Goal: Task Accomplishment & Management: Complete application form

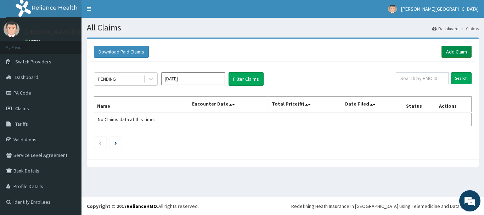
click at [455, 50] on link "Add Claim" at bounding box center [457, 52] width 30 height 12
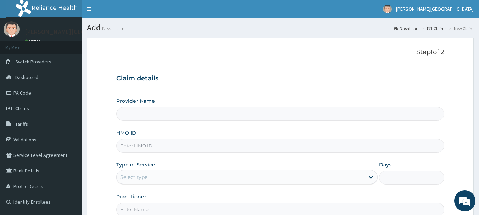
type input "[PERSON_NAME] Specialist Hospital"
click at [145, 147] on input "HMO ID" at bounding box center [280, 146] width 328 height 14
type input "EAT/11886/A"
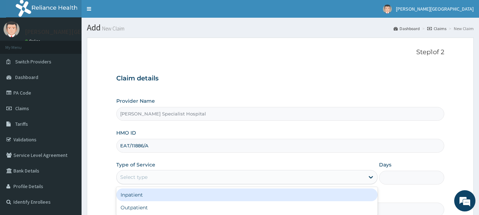
click at [140, 175] on div "Select type" at bounding box center [133, 177] width 27 height 7
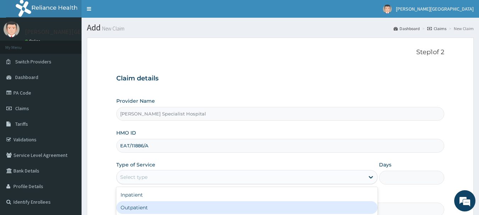
click at [132, 209] on div "Outpatient" at bounding box center [246, 207] width 261 height 13
type input "1"
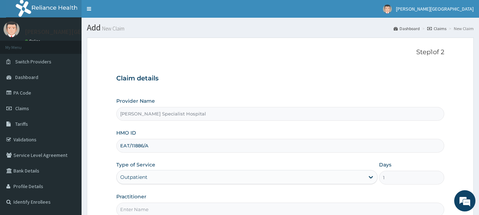
click at [139, 208] on input "Practitioner" at bounding box center [280, 210] width 328 height 14
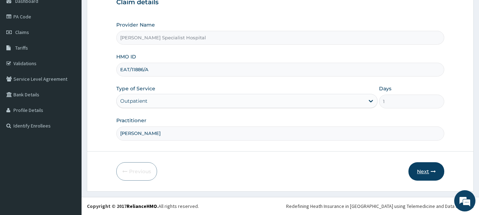
type input "DR BLESSING"
click at [423, 171] on button "Next" at bounding box center [426, 171] width 36 height 18
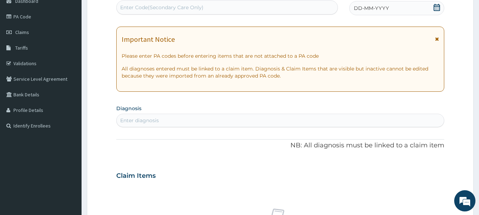
click at [436, 10] on icon at bounding box center [436, 7] width 7 height 7
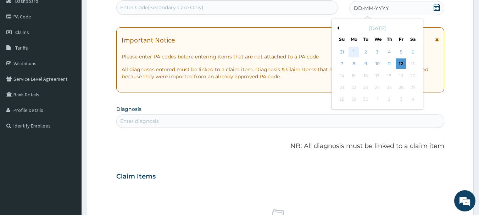
click at [357, 51] on div "1" at bounding box center [354, 52] width 11 height 11
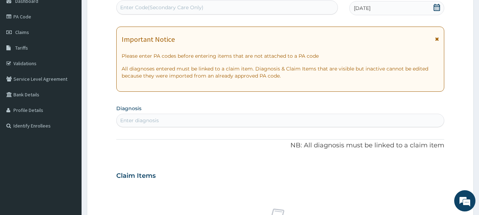
click at [132, 121] on div "Enter diagnosis" at bounding box center [139, 120] width 39 height 7
type input "MALARIA"
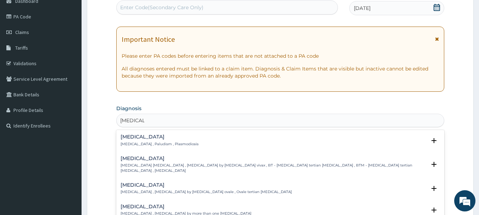
click at [132, 143] on p "[MEDICAL_DATA] , Paludism , Plasmodiosis" at bounding box center [160, 144] width 78 height 5
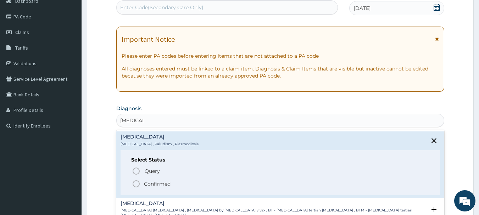
click at [135, 183] on icon "status option filled" at bounding box center [136, 184] width 9 height 9
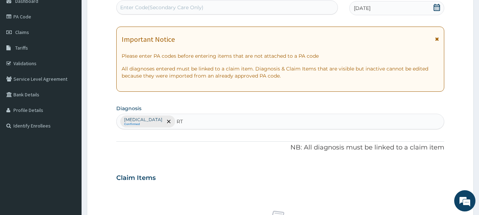
type input "RTI"
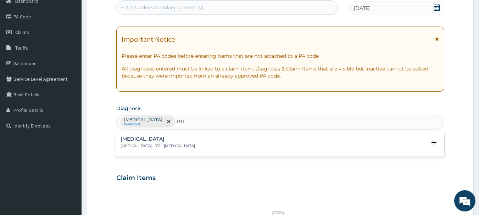
click at [164, 141] on h4 "Respiratory tract infection" at bounding box center [158, 139] width 74 height 5
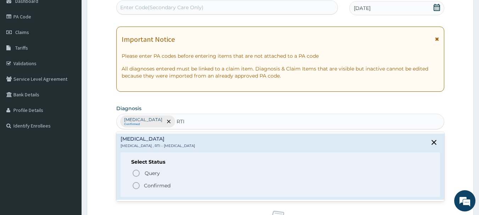
click at [137, 185] on icon "status option filled" at bounding box center [136, 186] width 9 height 9
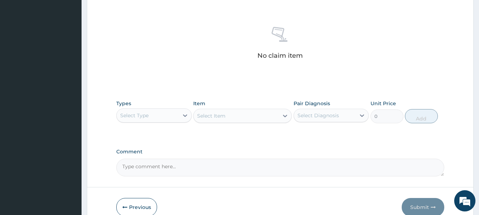
scroll to position [261, 0]
click at [146, 115] on div "Select Type" at bounding box center [134, 115] width 28 height 7
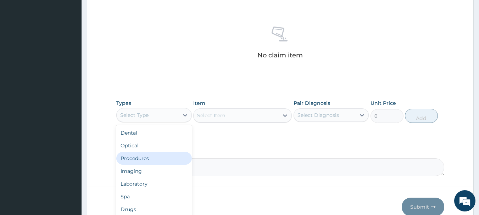
click at [153, 160] on div "Procedures" at bounding box center [154, 158] width 76 height 13
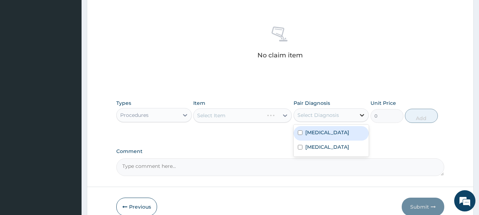
click at [361, 116] on icon at bounding box center [361, 115] width 7 height 7
click at [334, 132] on div "[MEDICAL_DATA]" at bounding box center [332, 133] width 76 height 15
checkbox input "true"
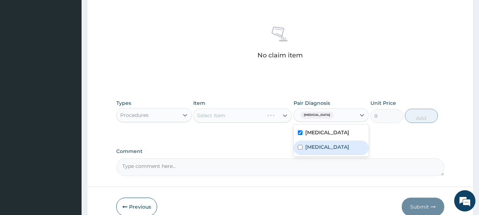
click at [324, 151] on label "Respiratory tract infection" at bounding box center [327, 147] width 44 height 7
checkbox input "true"
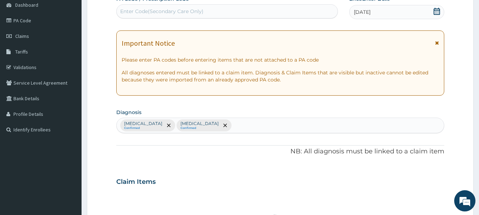
click at [235, 127] on div "Malaria Confirmed Respiratory tract infection Confirmed" at bounding box center [281, 125] width 328 height 15
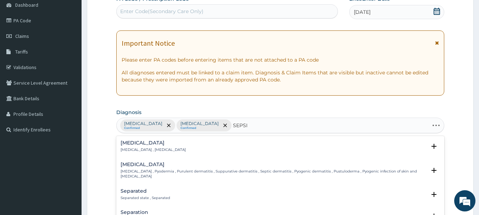
type input "SEPSIS"
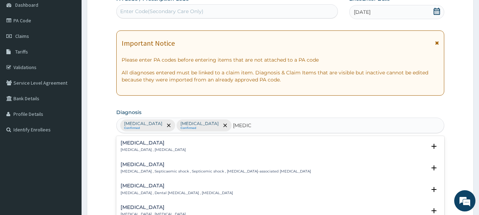
click at [134, 140] on h4 "Sepsis" at bounding box center [153, 142] width 65 height 5
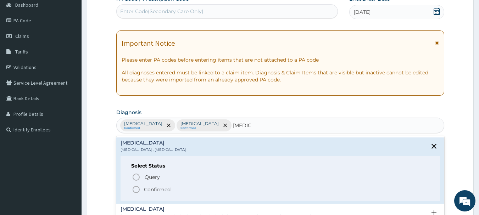
click at [137, 192] on icon "status option filled" at bounding box center [136, 189] width 9 height 9
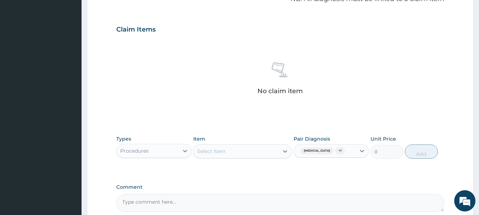
scroll to position [228, 0]
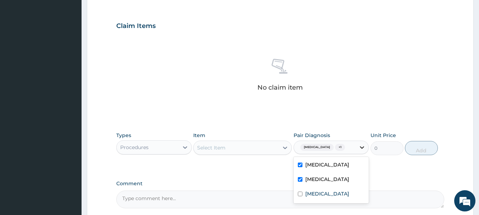
click at [363, 148] on icon at bounding box center [362, 147] width 4 height 2
click at [316, 197] on label "Sepsis" at bounding box center [327, 193] width 44 height 7
checkbox input "true"
click at [283, 148] on icon at bounding box center [285, 147] width 7 height 7
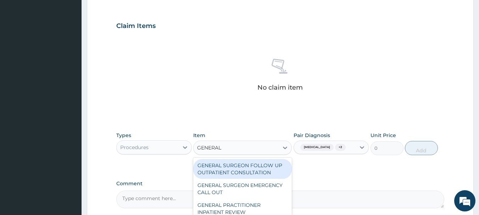
type input "GENERAL P"
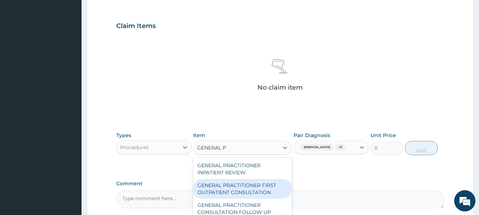
click at [237, 192] on div "GENERAL PRACTITIONER FIRST OUTPATIENT CONSULTATION" at bounding box center [242, 189] width 99 height 20
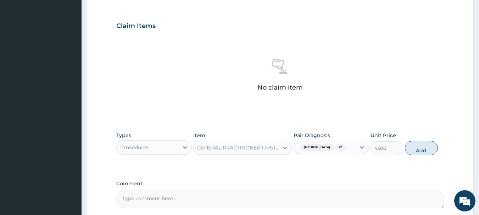
click at [421, 147] on button "Add" at bounding box center [421, 148] width 33 height 14
type input "0"
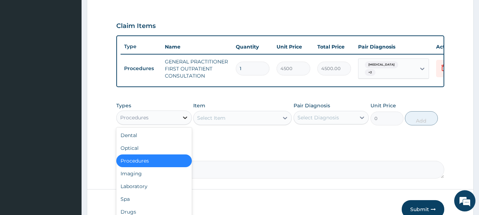
click at [184, 119] on icon at bounding box center [185, 118] width 4 height 2
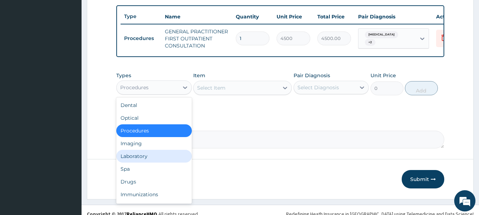
scroll to position [272, 0]
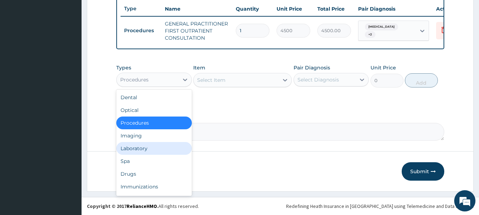
click at [134, 149] on div "Laboratory" at bounding box center [154, 148] width 76 height 13
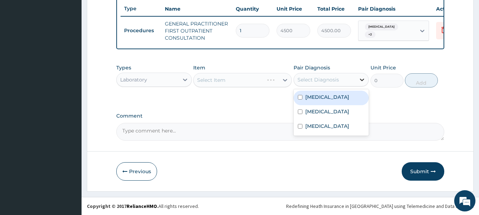
click at [363, 78] on icon at bounding box center [361, 79] width 7 height 7
click at [312, 96] on label "[MEDICAL_DATA]" at bounding box center [327, 97] width 44 height 7
checkbox input "true"
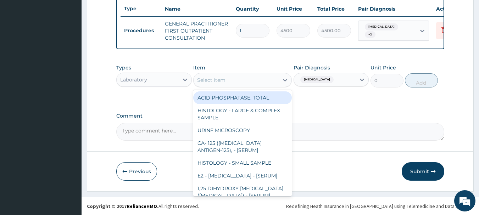
click at [240, 83] on div "Select Item" at bounding box center [236, 79] width 85 height 11
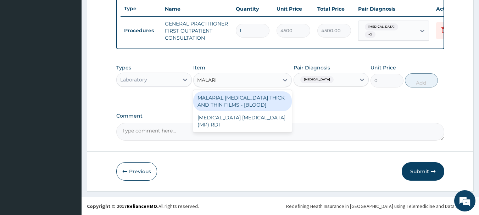
type input "MALARIA"
click at [231, 101] on div "MALARIAL PARASITE THICK AND THIN FILMS - [BLOOD]" at bounding box center [242, 101] width 99 height 20
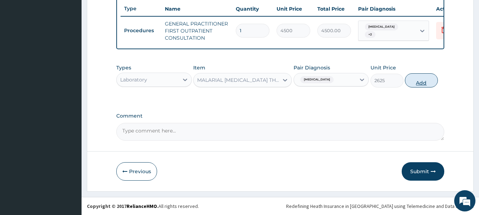
click at [417, 82] on button "Add" at bounding box center [421, 80] width 33 height 14
type input "0"
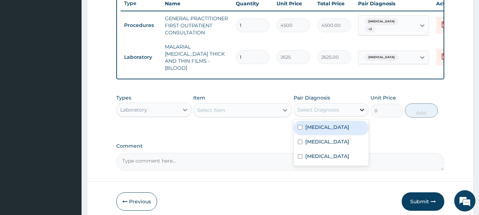
click at [362, 108] on icon at bounding box center [361, 109] width 7 height 7
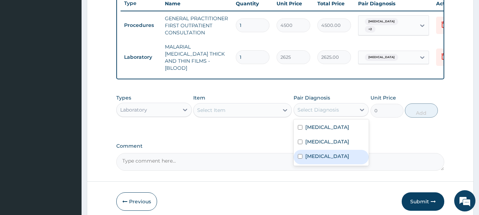
click at [315, 160] on label "[MEDICAL_DATA]" at bounding box center [327, 156] width 44 height 7
checkbox input "true"
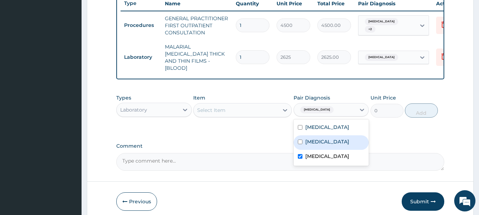
click at [257, 106] on div "Select Item" at bounding box center [236, 110] width 85 height 11
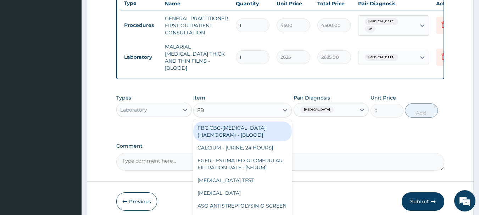
type input "FBC"
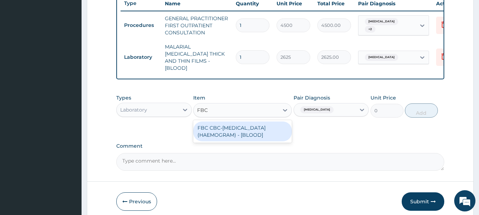
click at [251, 129] on div "FBC CBC-COMPLETE BLOOD COUNT (HAEMOGRAM) - [BLOOD]" at bounding box center [242, 132] width 99 height 20
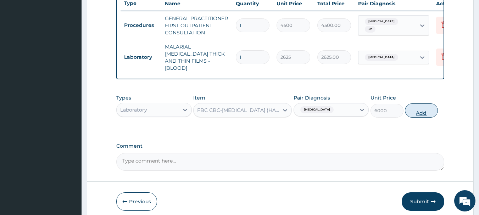
click at [417, 109] on button "Add" at bounding box center [421, 111] width 33 height 14
type input "0"
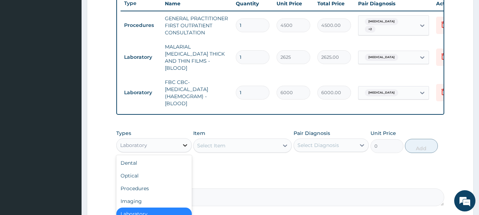
click at [185, 143] on icon at bounding box center [185, 145] width 7 height 7
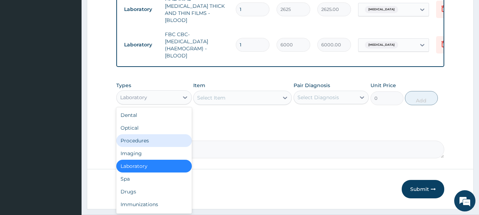
scroll to position [335, 0]
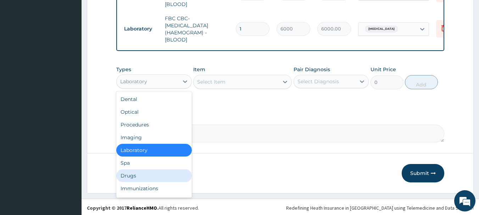
click at [142, 175] on div "Drugs" at bounding box center [154, 175] width 76 height 13
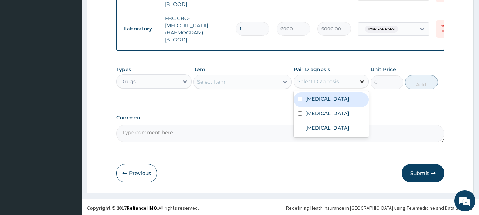
click at [360, 82] on icon at bounding box center [361, 81] width 7 height 7
click at [330, 98] on div "[MEDICAL_DATA]" at bounding box center [332, 100] width 76 height 15
checkbox input "true"
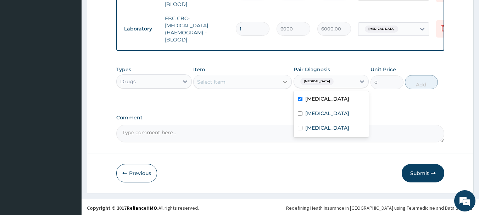
click at [285, 84] on div at bounding box center [285, 82] width 13 height 13
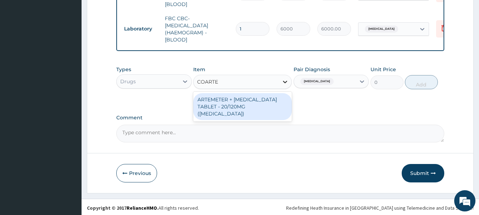
type input "COARTEM"
click at [250, 94] on div "ARTEMETER + LUMEFANTRINE TABLET - 20/120MG (COARTEM)" at bounding box center [242, 106] width 99 height 27
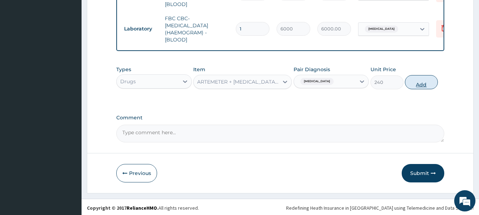
click at [423, 82] on button "Add" at bounding box center [421, 82] width 33 height 14
type input "0"
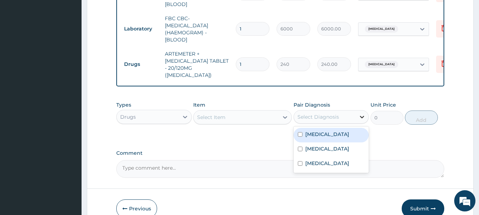
click at [364, 113] on icon at bounding box center [361, 116] width 7 height 7
click at [327, 128] on div "[MEDICAL_DATA]" at bounding box center [332, 135] width 76 height 15
checkbox input "true"
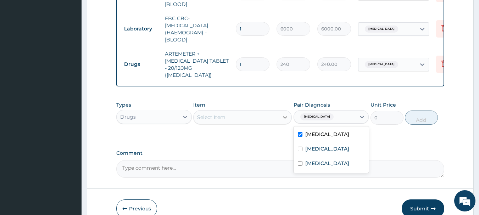
click at [286, 114] on icon at bounding box center [285, 117] width 7 height 7
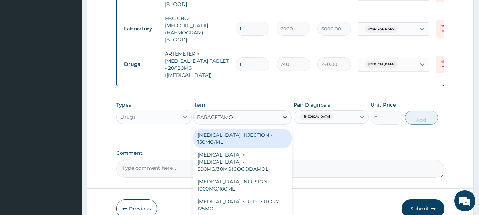
type input "PARACETAMOL"
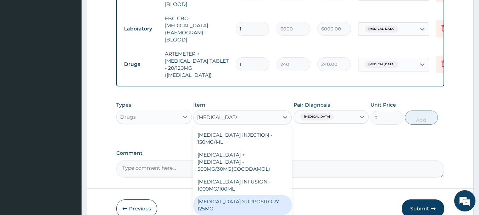
scroll to position [75, 0]
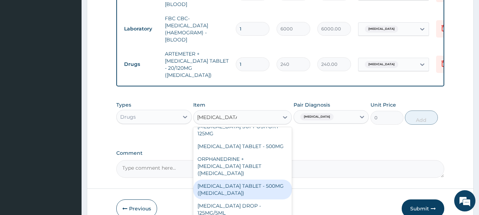
click at [253, 180] on div "PARACETAMOL TABLET - 500MG (PANADOL)" at bounding box center [242, 190] width 99 height 20
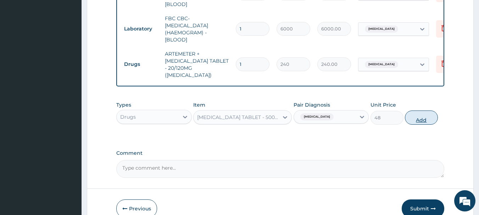
click at [423, 112] on button "Add" at bounding box center [421, 118] width 33 height 14
type input "0"
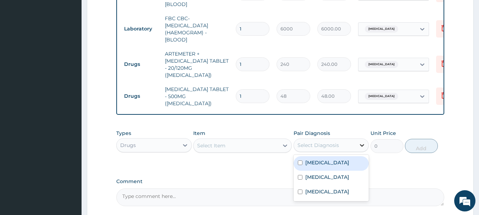
click at [362, 144] on icon at bounding box center [362, 145] width 4 height 2
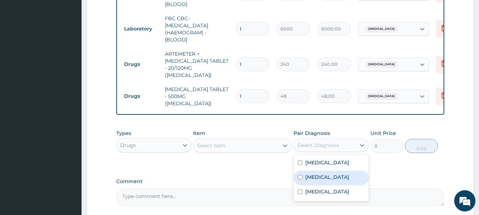
click at [327, 174] on label "Respiratory tract infection" at bounding box center [327, 177] width 44 height 7
checkbox input "true"
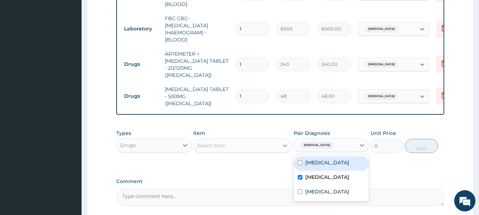
click at [285, 142] on icon at bounding box center [285, 145] width 7 height 7
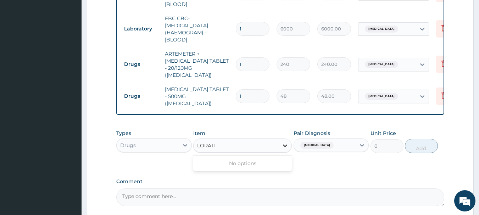
type input "LORAT"
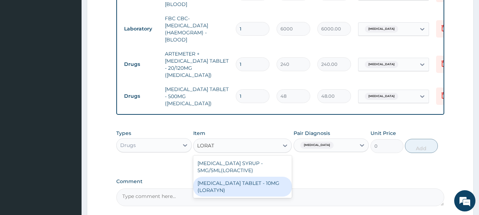
click at [223, 177] on div "LORATADINE TABLET - 10MG (LORATYN)" at bounding box center [242, 187] width 99 height 20
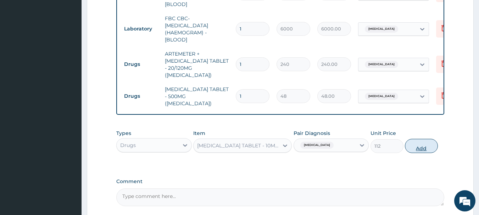
click at [423, 139] on button "Add" at bounding box center [421, 146] width 33 height 14
type input "0"
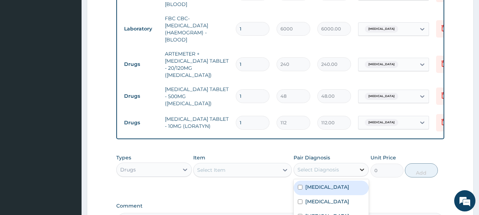
click at [362, 166] on icon at bounding box center [361, 169] width 7 height 7
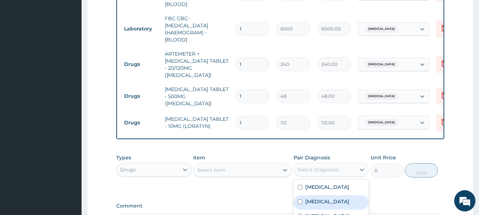
click at [327, 198] on label "Respiratory tract infection" at bounding box center [327, 201] width 44 height 7
checkbox input "true"
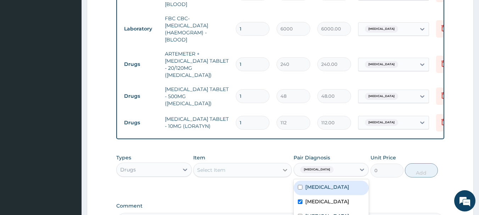
click at [287, 167] on icon at bounding box center [285, 170] width 7 height 7
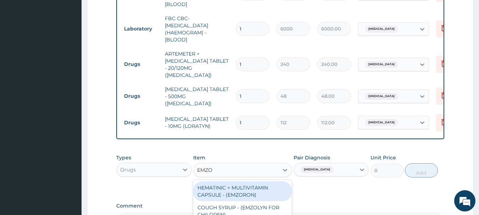
type input "EMZOL"
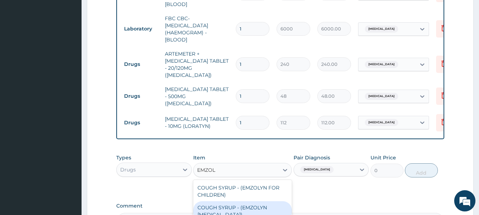
click at [244, 201] on div "COUGH SYRUP - (EMZOLYN [MEDICAL_DATA])" at bounding box center [242, 211] width 99 height 20
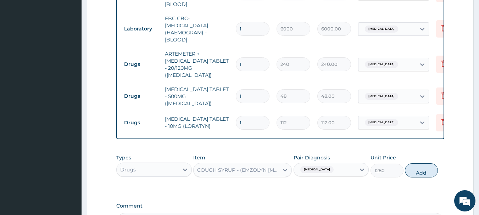
click at [421, 163] on button "Add" at bounding box center [421, 170] width 33 height 14
type input "0"
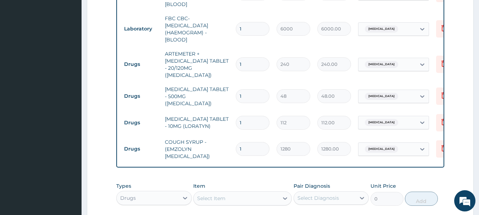
click at [247, 57] on input "1" at bounding box center [253, 64] width 34 height 14
type input "0.00"
type input "6"
type input "1440.00"
type input "6"
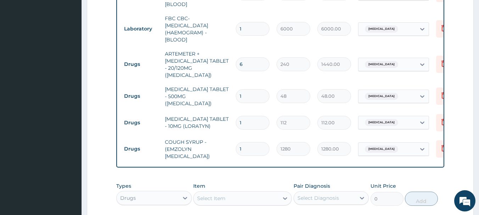
click at [246, 89] on input "1" at bounding box center [253, 96] width 34 height 14
type input "15"
type input "720.00"
type input "15"
click at [248, 116] on input "1" at bounding box center [253, 123] width 34 height 14
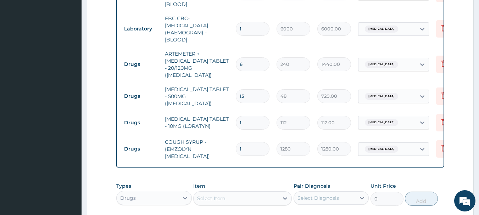
type input "10"
type input "1120.00"
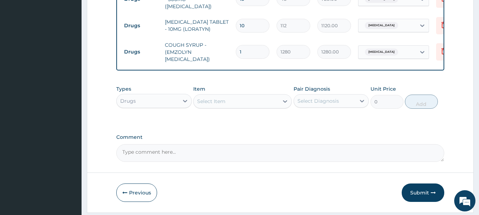
scroll to position [441, 0]
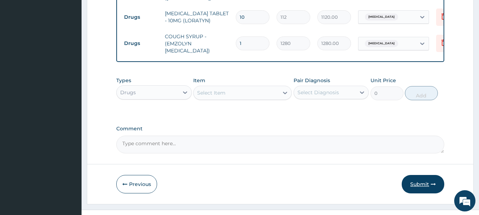
type input "10"
click at [422, 175] on button "Submit" at bounding box center [423, 184] width 43 height 18
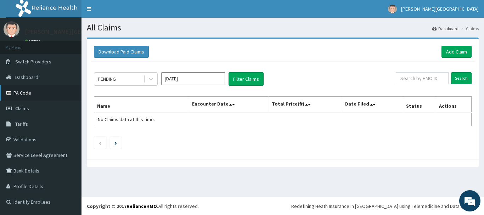
click at [30, 93] on link "PA Code" at bounding box center [41, 93] width 82 height 16
click at [452, 49] on link "Add Claim" at bounding box center [457, 52] width 30 height 12
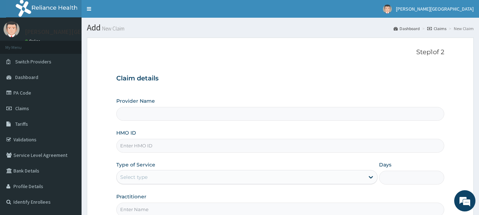
type input "[PERSON_NAME] Specialist Hospital"
click at [139, 148] on input "HMO ID" at bounding box center [280, 146] width 328 height 14
type input "SWG/10192/F"
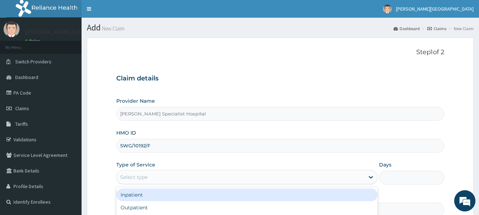
click at [139, 181] on div "Select type" at bounding box center [133, 177] width 27 height 7
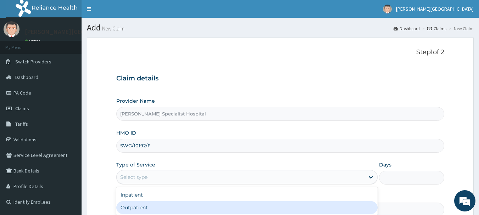
click at [136, 208] on div "Outpatient" at bounding box center [246, 207] width 261 height 13
type input "1"
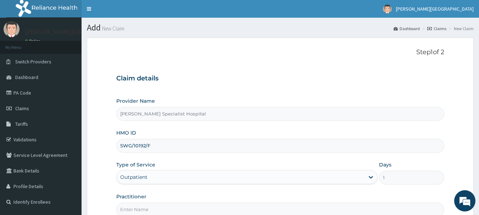
click at [139, 210] on input "Practitioner" at bounding box center [280, 210] width 328 height 14
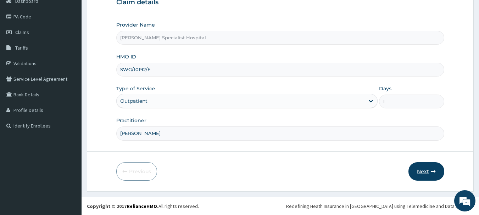
type input "DR BLESSING"
click at [427, 167] on button "Next" at bounding box center [426, 171] width 36 height 18
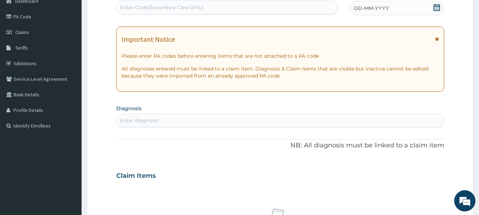
click at [387, 6] on span "DD-MM-YYYY" at bounding box center [371, 8] width 35 height 7
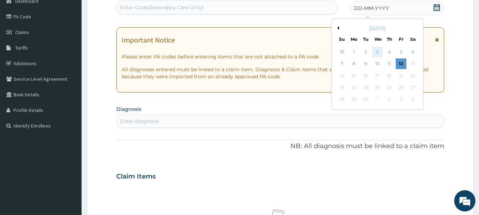
click at [377, 55] on div "3" at bounding box center [377, 52] width 11 height 11
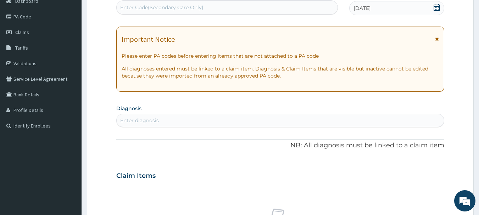
click at [156, 118] on div "Enter diagnosis" at bounding box center [139, 120] width 39 height 7
click at [146, 120] on div "Enter diagnosis" at bounding box center [139, 120] width 39 height 7
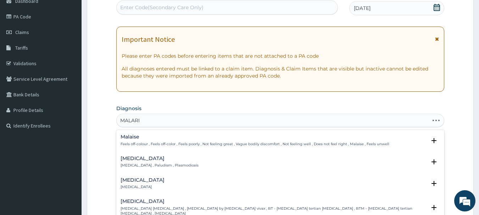
type input "MALARIA"
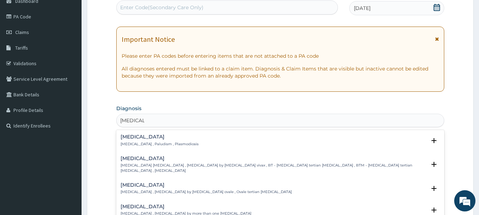
click at [136, 140] on h4 "Malaria" at bounding box center [160, 136] width 78 height 5
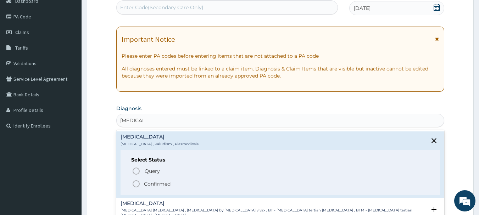
click at [137, 185] on icon "status option filled" at bounding box center [136, 184] width 9 height 9
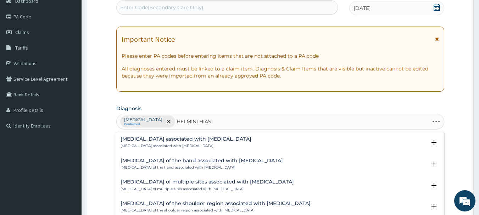
type input "HELMINTHIASIS"
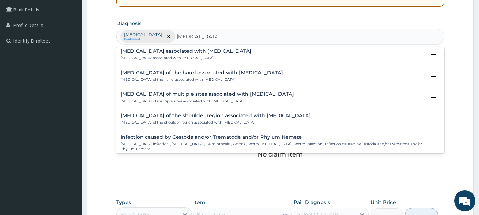
scroll to position [0, 0]
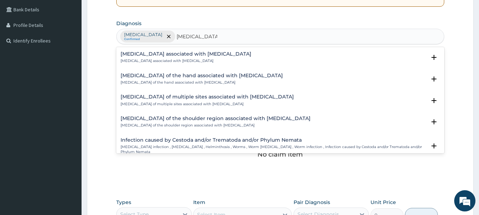
click at [163, 59] on p "Arthropathy associated with helminthiasis" at bounding box center [186, 61] width 131 height 5
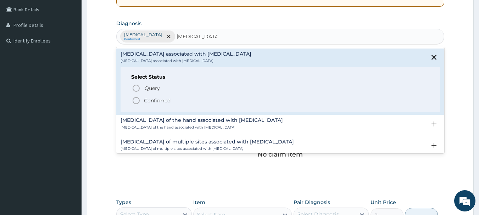
click at [137, 100] on icon "status option filled" at bounding box center [136, 100] width 9 height 9
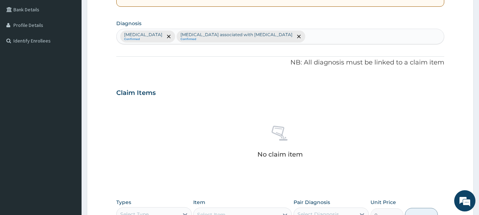
scroll to position [296, 0]
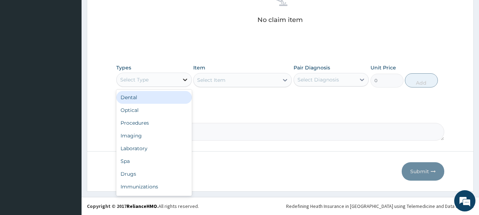
click at [186, 77] on icon at bounding box center [185, 79] width 7 height 7
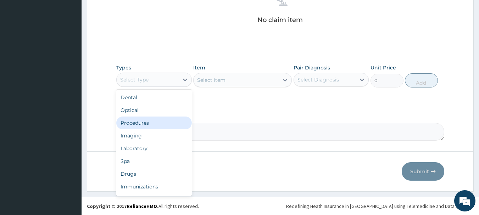
click at [162, 124] on div "Procedures" at bounding box center [154, 123] width 76 height 13
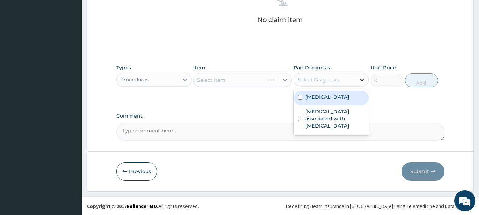
click at [361, 80] on icon at bounding box center [361, 79] width 7 height 7
click at [342, 97] on div "Malaria" at bounding box center [332, 98] width 76 height 15
checkbox input "true"
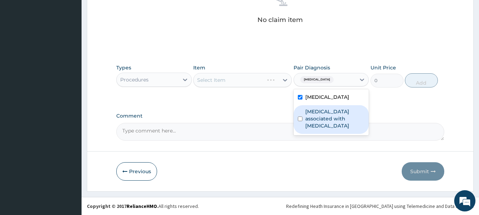
click at [334, 116] on label "Arthropathy associated with helminthiasis" at bounding box center [335, 118] width 60 height 21
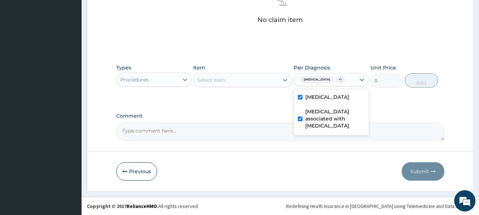
checkbox input "true"
click at [258, 79] on div "Select Item" at bounding box center [236, 79] width 85 height 11
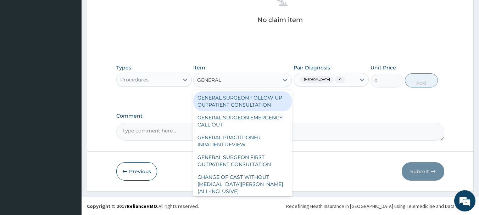
type input "GENERAL P"
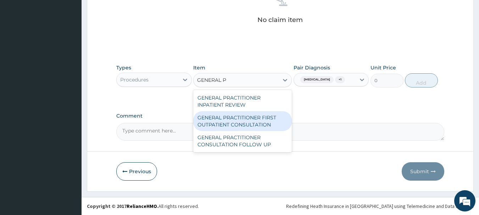
click at [227, 123] on div "GENERAL PRACTITIONER FIRST OUTPATIENT CONSULTATION" at bounding box center [242, 121] width 99 height 20
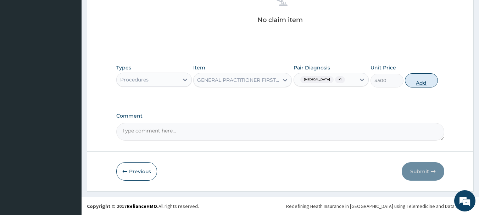
click at [418, 83] on button "Add" at bounding box center [421, 80] width 33 height 14
type input "0"
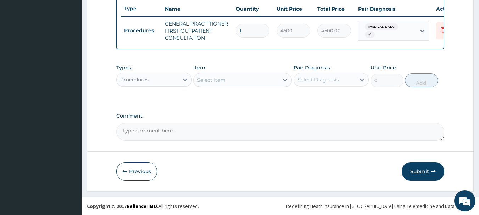
scroll to position [272, 0]
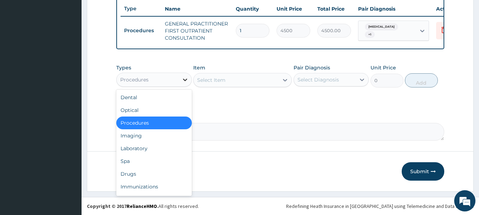
click at [184, 81] on icon at bounding box center [185, 79] width 7 height 7
click at [159, 174] on div "Drugs" at bounding box center [154, 174] width 76 height 13
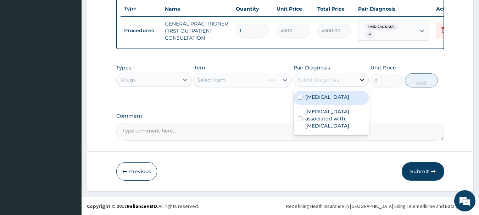
click at [361, 80] on icon at bounding box center [362, 80] width 4 height 2
click at [338, 98] on div "Malaria" at bounding box center [332, 98] width 76 height 15
checkbox input "true"
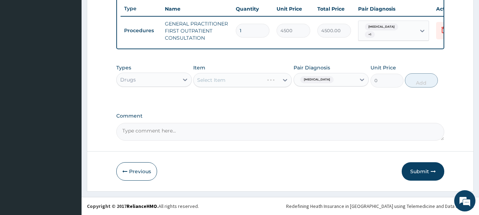
click at [239, 83] on div "Select Item" at bounding box center [242, 80] width 99 height 14
click at [285, 80] on icon at bounding box center [285, 80] width 4 height 2
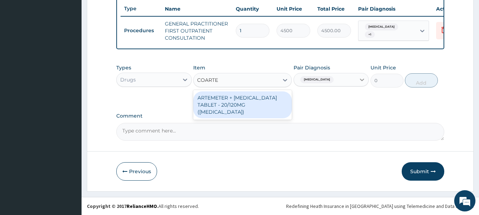
type input "COARTEM"
click at [246, 102] on div "ARTEMETER + LUMEFANTRINE TABLET - 20/120MG (COARTEM)" at bounding box center [242, 104] width 99 height 27
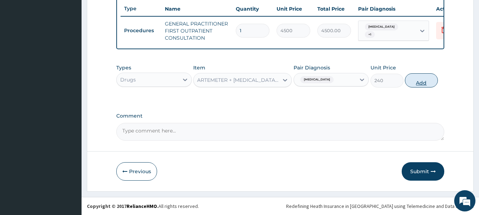
click at [423, 83] on button "Add" at bounding box center [421, 80] width 33 height 14
type input "0"
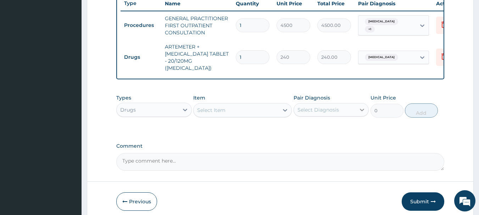
click at [362, 110] on icon at bounding box center [361, 109] width 7 height 7
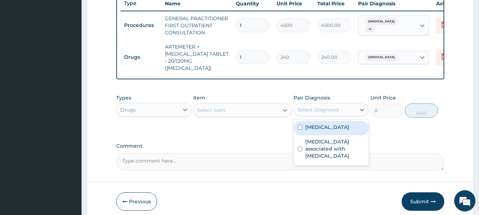
click at [314, 126] on label "Malaria" at bounding box center [327, 127] width 44 height 7
checkbox input "true"
click at [285, 109] on icon at bounding box center [285, 110] width 4 height 2
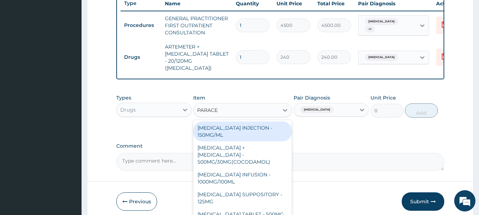
type input "PARACET"
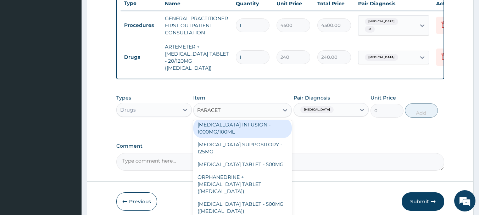
scroll to position [75, 0]
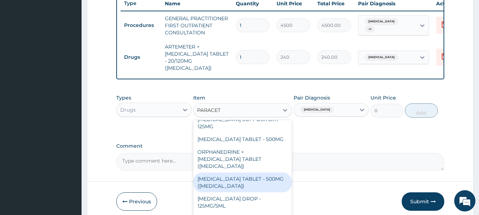
click at [236, 176] on div "PARACETAMOL TABLET - 500MG (PANADOL)" at bounding box center [242, 183] width 99 height 20
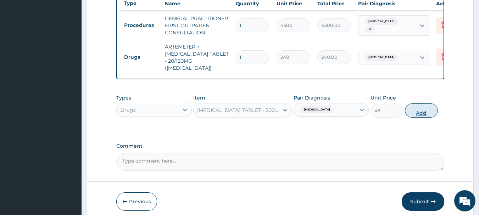
click at [424, 112] on button "Add" at bounding box center [421, 111] width 33 height 14
type input "0"
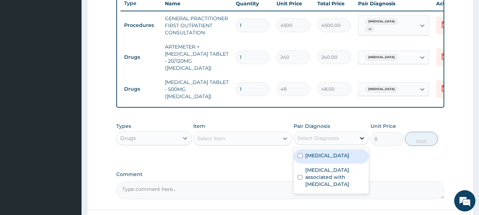
click at [362, 137] on icon at bounding box center [362, 138] width 4 height 2
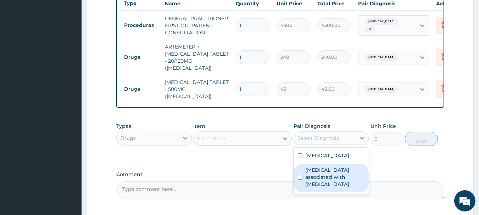
click at [336, 168] on label "Arthropathy associated with helminthiasis" at bounding box center [335, 177] width 60 height 21
checkbox input "true"
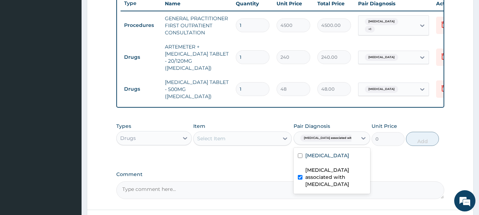
click at [262, 133] on div "Select Item" at bounding box center [236, 138] width 85 height 11
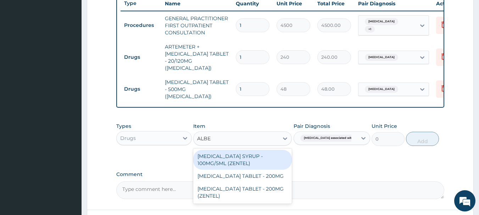
type input "ALBEN"
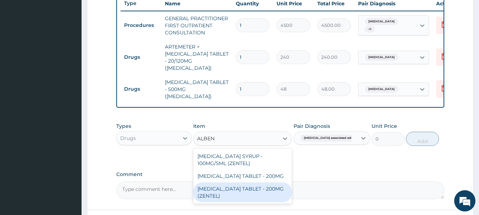
click at [237, 186] on div "ALBENDAZOLE TABLET - 200MG (ZENTEL)" at bounding box center [242, 193] width 99 height 20
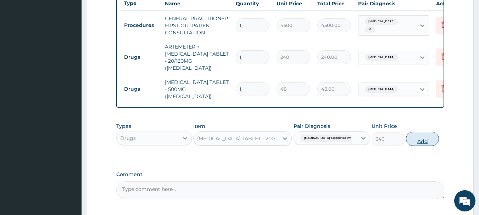
click at [419, 135] on button "Add" at bounding box center [422, 139] width 33 height 14
type input "0"
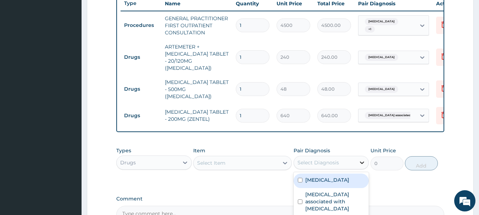
click at [362, 159] on icon at bounding box center [361, 162] width 7 height 7
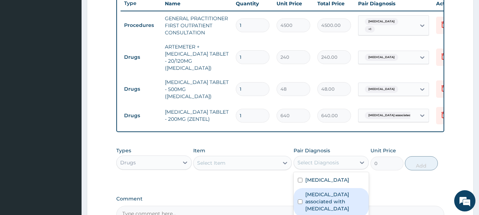
click at [340, 196] on label "Arthropathy associated with helminthiasis" at bounding box center [335, 201] width 60 height 21
checkbox input "true"
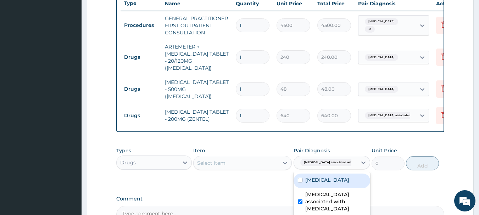
click at [229, 157] on div "Select Item" at bounding box center [236, 162] width 85 height 11
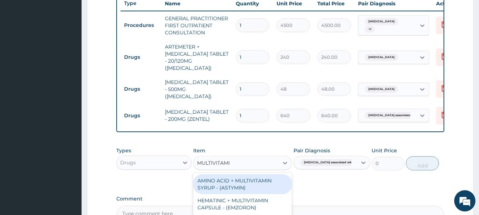
type input "MULTIVITAMIN"
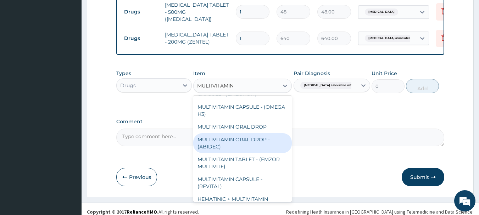
scroll to position [43, 0]
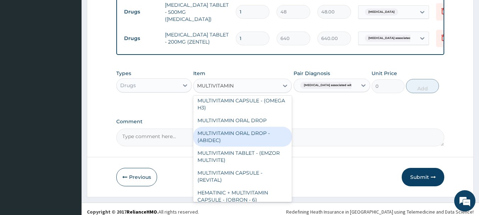
click at [243, 129] on div "MULTIVITAMIN ORAL DROP - (ABIDEC)" at bounding box center [242, 137] width 99 height 20
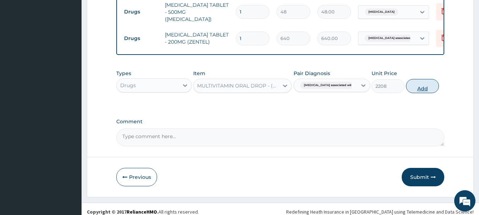
click at [421, 83] on button "Add" at bounding box center [422, 86] width 33 height 14
type input "0"
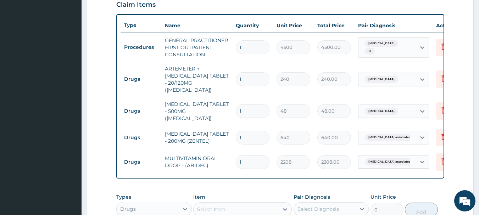
scroll to position [235, 0]
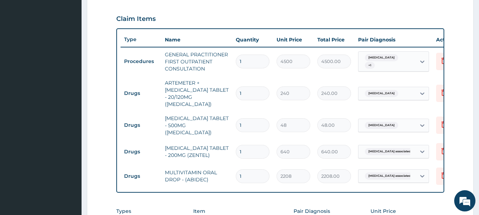
click at [247, 91] on input "1" at bounding box center [253, 94] width 34 height 14
type input "0.00"
type input "6"
type input "1440.00"
type input "6"
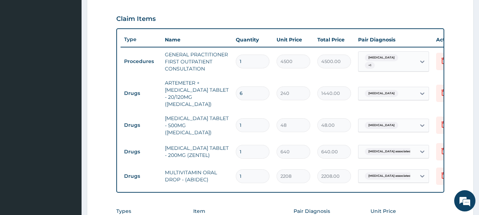
click at [245, 118] on input "1" at bounding box center [253, 125] width 34 height 14
type input "15"
type input "720.00"
type input "15"
click at [245, 145] on input "1" at bounding box center [253, 152] width 34 height 14
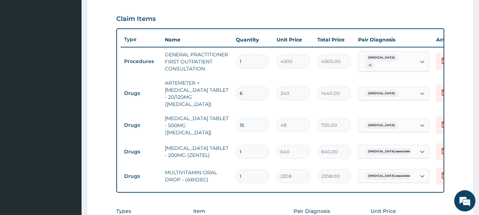
type input "0.00"
type input "2"
type input "1280.00"
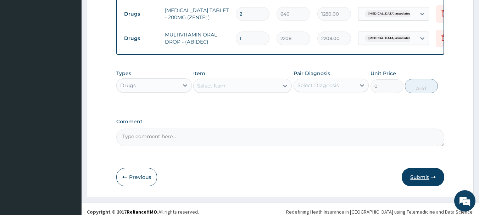
type input "2"
click at [425, 174] on button "Submit" at bounding box center [423, 177] width 43 height 18
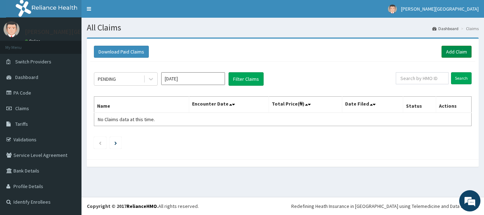
click at [458, 50] on link "Add Claim" at bounding box center [457, 52] width 30 height 12
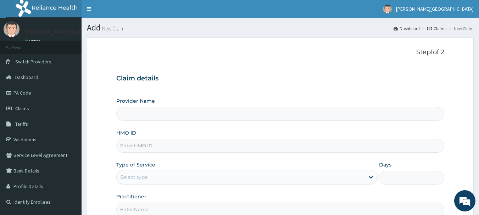
type input "[PERSON_NAME] Specialist Hospital"
click at [159, 145] on input "HMO ID" at bounding box center [280, 146] width 328 height 14
type input "PAF/10033/C"
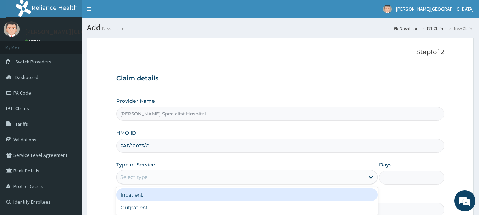
click at [153, 178] on div "Select type" at bounding box center [241, 177] width 248 height 11
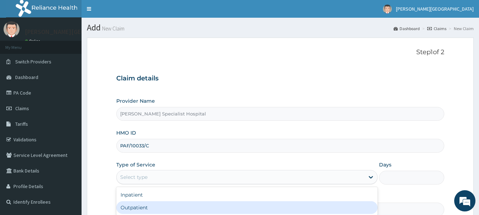
click at [137, 209] on div "Outpatient" at bounding box center [246, 207] width 261 height 13
type input "1"
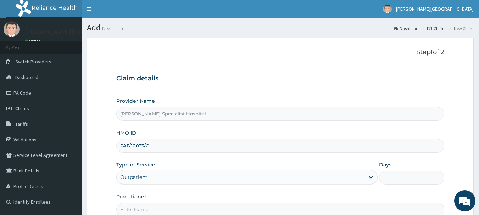
click at [140, 209] on input "Practitioner" at bounding box center [280, 210] width 328 height 14
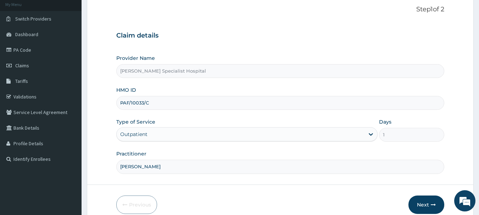
scroll to position [76, 0]
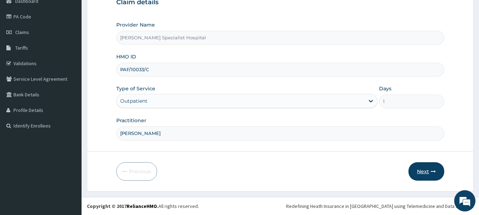
type input "[PERSON_NAME]"
click at [429, 169] on button "Next" at bounding box center [426, 171] width 36 height 18
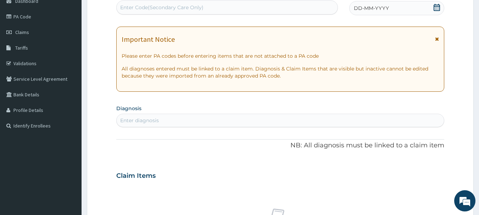
click at [155, 5] on div "Enter Code(Secondary Care Only)" at bounding box center [161, 7] width 83 height 7
type input "PA/D223F4"
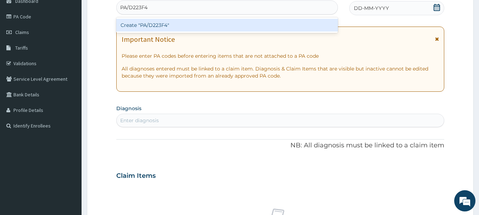
click at [152, 27] on div "Create "PA/D223F4"" at bounding box center [227, 25] width 222 height 13
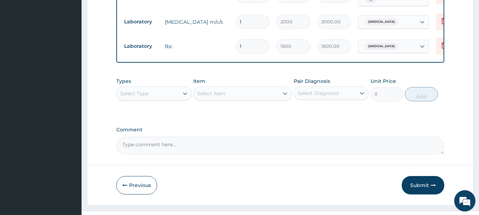
scroll to position [504, 0]
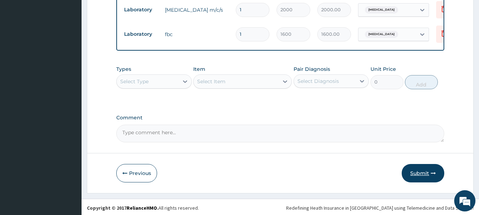
click at [421, 170] on button "Submit" at bounding box center [423, 173] width 43 height 18
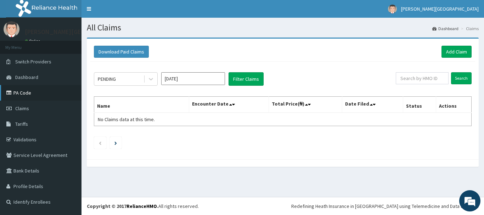
click at [24, 94] on link "PA Code" at bounding box center [41, 93] width 82 height 16
click at [453, 52] on link "Add Claim" at bounding box center [457, 52] width 30 height 12
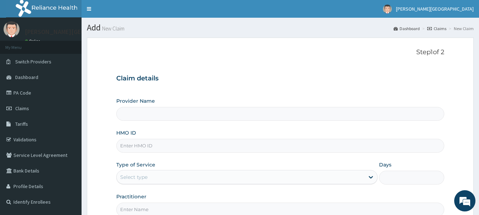
type input "Eli Johnson Specialist Hospital"
click at [139, 146] on input "HMO ID" at bounding box center [280, 146] width 328 height 14
type input "SFA/10638/A"
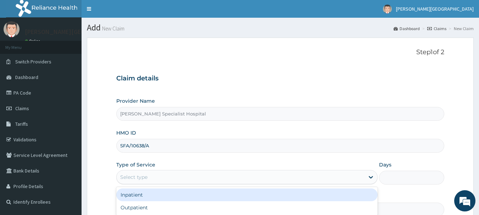
click at [140, 177] on div "Select type" at bounding box center [133, 177] width 27 height 7
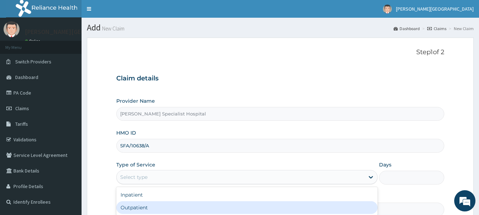
click at [135, 206] on div "Outpatient" at bounding box center [246, 207] width 261 height 13
type input "1"
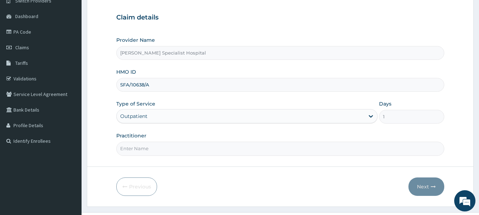
scroll to position [76, 0]
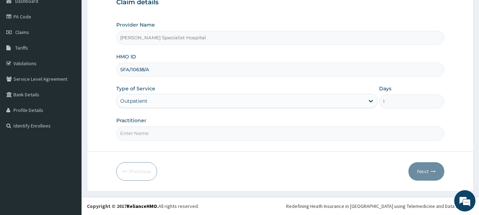
click at [139, 132] on input "Practitioner" at bounding box center [280, 134] width 328 height 14
type input "[PERSON_NAME]"
click at [424, 174] on button "Next" at bounding box center [426, 171] width 36 height 18
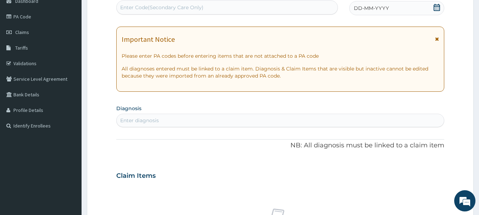
click at [360, 8] on span "DD-MM-YYYY" at bounding box center [371, 8] width 35 height 7
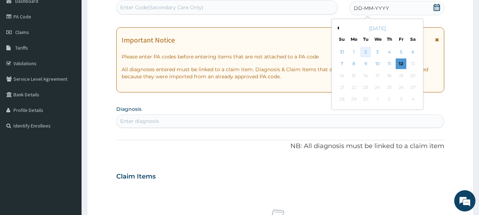
click at [367, 52] on div "2" at bounding box center [366, 52] width 11 height 11
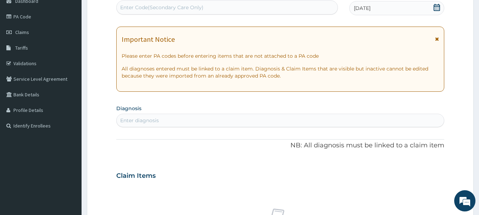
click at [134, 116] on div "Enter diagnosis" at bounding box center [281, 120] width 328 height 11
type input "MALARIA"
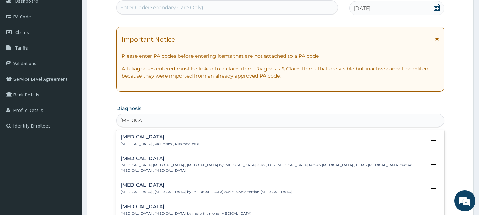
click at [133, 141] on div "Malaria Malaria , Paludism , Plasmodiosis" at bounding box center [160, 140] width 78 height 12
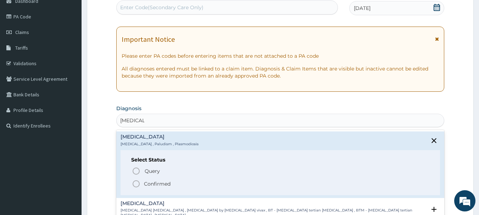
click at [138, 183] on icon "status option filled" at bounding box center [136, 184] width 9 height 9
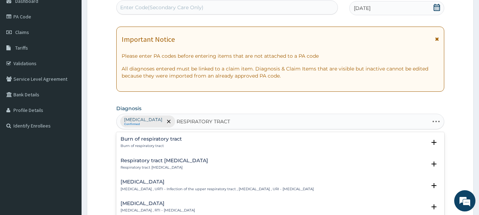
type input "RESPIRATORY TRACT"
click at [167, 201] on h4 "Respiratory tract infection" at bounding box center [158, 203] width 74 height 5
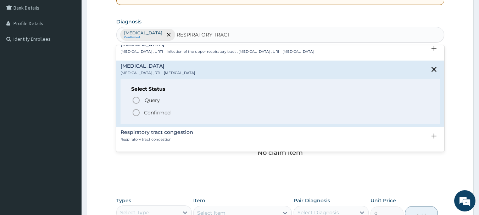
scroll to position [57, 0]
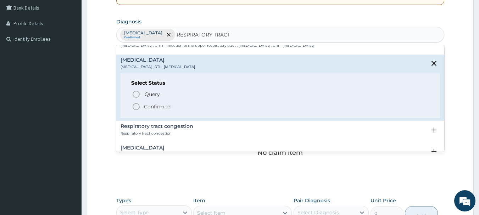
click at [151, 106] on p "Confirmed" at bounding box center [157, 106] width 27 height 7
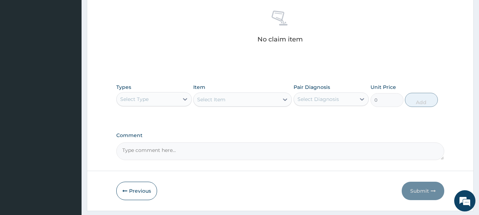
scroll to position [290, 0]
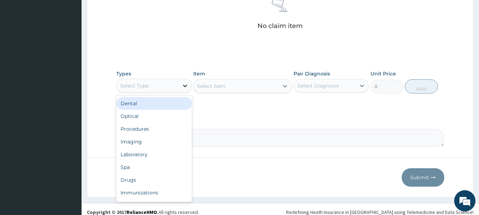
click at [185, 85] on icon at bounding box center [185, 85] width 7 height 7
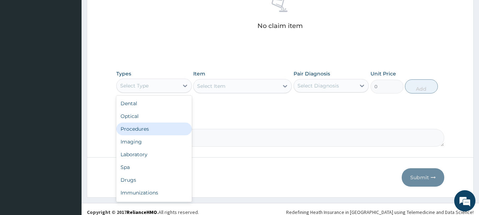
click at [163, 130] on div "Procedures" at bounding box center [154, 129] width 76 height 13
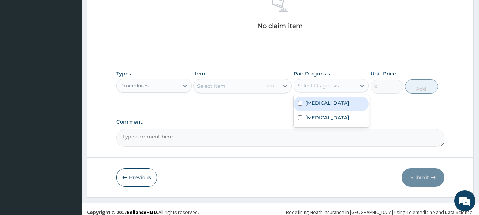
click at [329, 87] on div "Select Diagnosis" at bounding box center [317, 85] width 41 height 7
click at [312, 106] on label "Malaria" at bounding box center [327, 103] width 44 height 7
checkbox input "true"
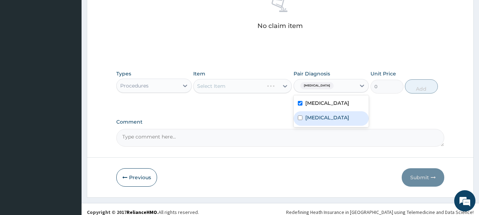
click at [312, 121] on label "Respiratory tract infection" at bounding box center [327, 117] width 44 height 7
checkbox input "true"
click at [285, 85] on icon at bounding box center [285, 86] width 7 height 7
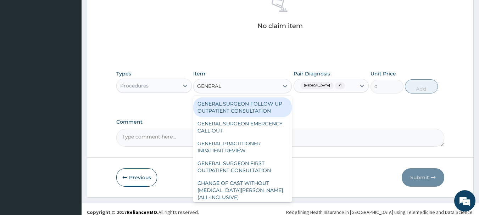
type input "GENERAL P"
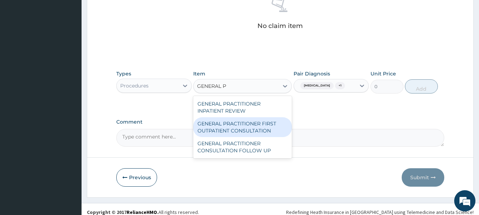
click at [242, 127] on div "GENERAL PRACTITIONER FIRST OUTPATIENT CONSULTATION" at bounding box center [242, 127] width 99 height 20
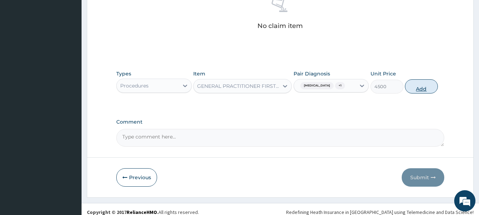
click at [423, 88] on button "Add" at bounding box center [421, 86] width 33 height 14
type input "0"
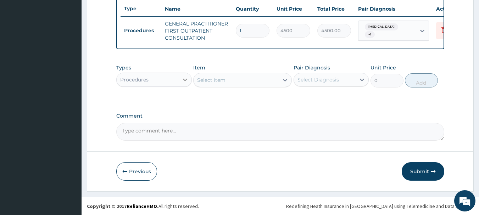
click at [184, 80] on icon at bounding box center [185, 80] width 4 height 2
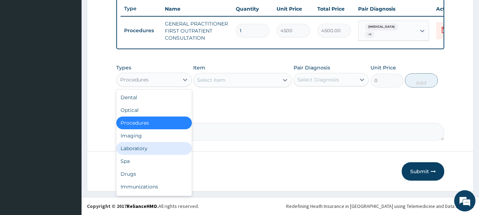
click at [142, 149] on div "Laboratory" at bounding box center [154, 148] width 76 height 13
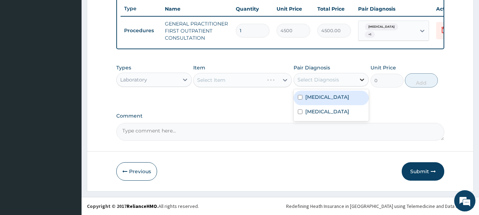
click at [361, 79] on icon at bounding box center [362, 80] width 4 height 2
click at [329, 97] on div "Malaria" at bounding box center [332, 98] width 76 height 15
checkbox input "true"
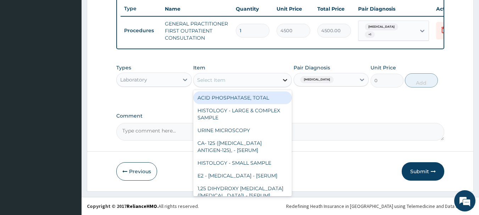
click at [286, 80] on icon at bounding box center [285, 80] width 4 height 2
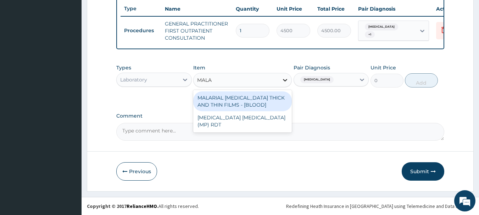
type input "MALAR"
click at [246, 102] on div "MALARIAL PARASITE THICK AND THIN FILMS - [BLOOD]" at bounding box center [242, 101] width 99 height 20
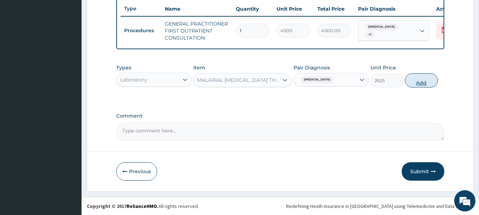
click at [421, 82] on button "Add" at bounding box center [421, 80] width 33 height 14
type input "0"
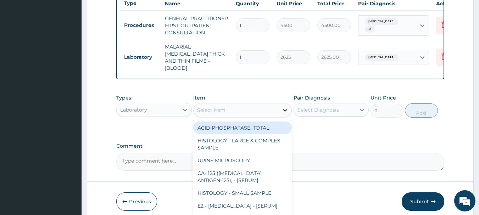
click at [284, 109] on icon at bounding box center [285, 110] width 7 height 7
click at [183, 107] on icon at bounding box center [185, 109] width 7 height 7
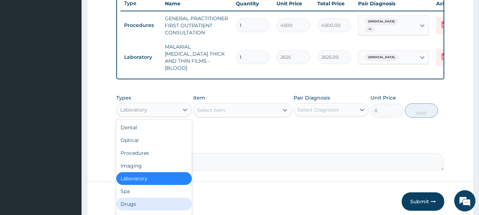
click at [146, 207] on div "Drugs" at bounding box center [154, 204] width 76 height 13
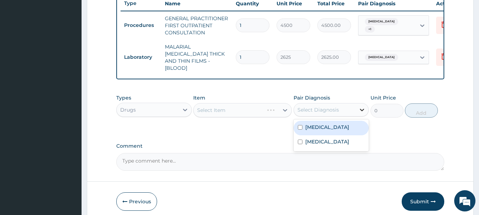
click at [364, 111] on icon at bounding box center [361, 109] width 7 height 7
click at [332, 128] on div "Malaria" at bounding box center [332, 128] width 76 height 15
checkbox input "true"
click at [232, 108] on div "Select Item" at bounding box center [236, 110] width 85 height 11
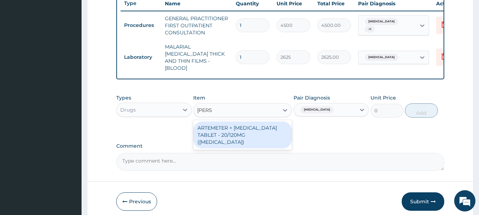
type input "COART"
click at [232, 131] on div "ARTEMETER + LUMEFANTRINE TABLET - 20/120MG (COARTEM)" at bounding box center [242, 135] width 99 height 27
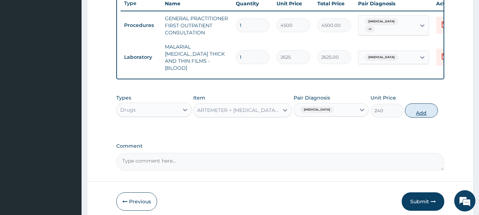
click at [423, 110] on button "Add" at bounding box center [421, 111] width 33 height 14
type input "0"
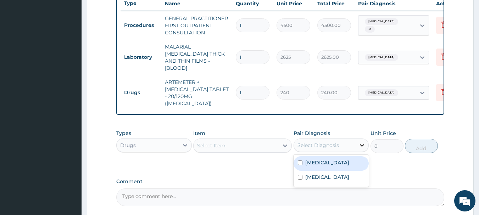
click at [363, 142] on icon at bounding box center [361, 145] width 7 height 7
click at [318, 159] on label "Malaria" at bounding box center [327, 162] width 44 height 7
checkbox input "true"
click at [252, 140] on div "Select Item" at bounding box center [236, 145] width 85 height 11
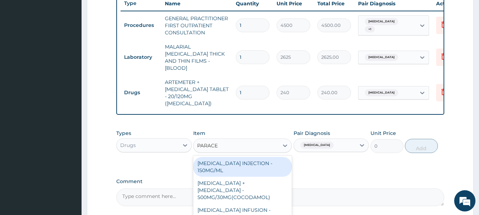
type input "PARACET"
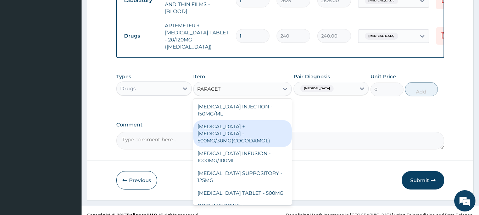
scroll to position [14, 0]
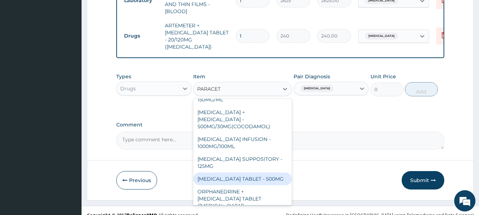
click at [254, 173] on div "PARACETAMOL TABLET - 500MG" at bounding box center [242, 179] width 99 height 13
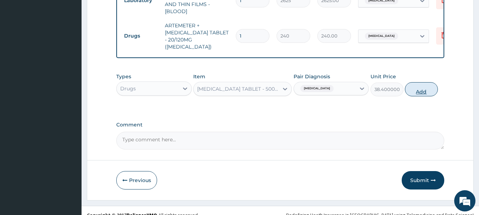
click at [421, 82] on button "Add" at bounding box center [421, 89] width 33 height 14
type input "0"
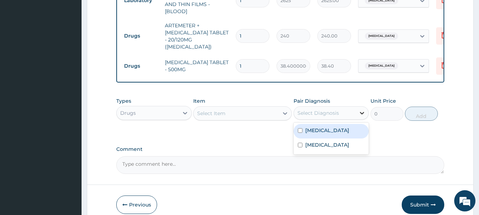
click at [361, 110] on icon at bounding box center [361, 113] width 7 height 7
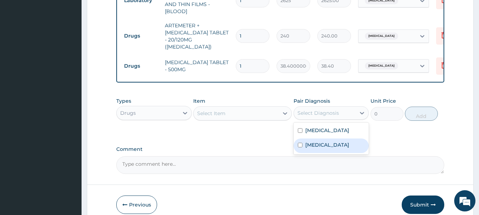
click at [320, 141] on label "Respiratory tract infection" at bounding box center [327, 144] width 44 height 7
checkbox input "true"
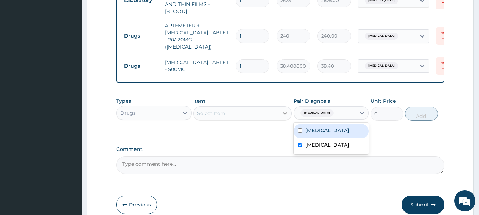
click at [286, 112] on icon at bounding box center [285, 113] width 4 height 2
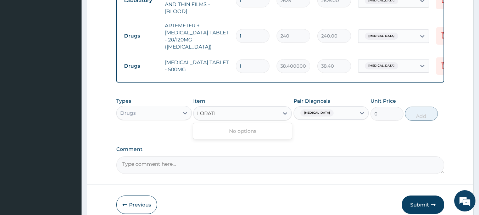
type input "LORAT"
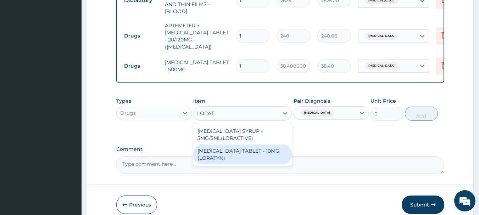
click at [215, 149] on div "LORATADINE TABLET - 10MG (LORATYN)" at bounding box center [242, 155] width 99 height 20
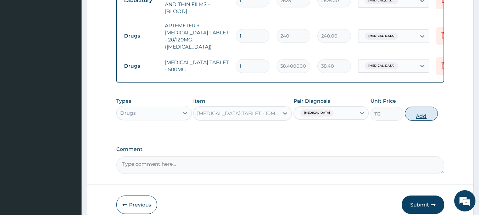
click at [422, 107] on button "Add" at bounding box center [421, 114] width 33 height 14
type input "0"
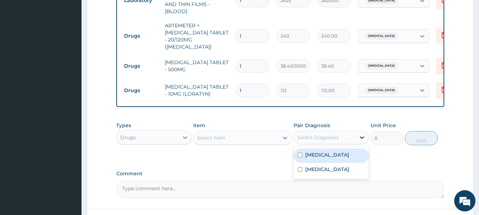
click at [362, 134] on icon at bounding box center [361, 137] width 7 height 7
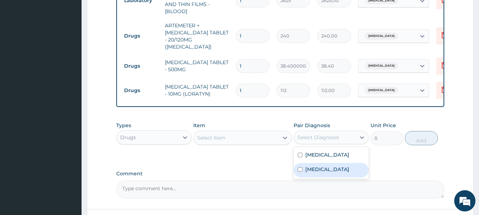
click at [313, 166] on label "Respiratory tract infection" at bounding box center [327, 169] width 44 height 7
checkbox input "true"
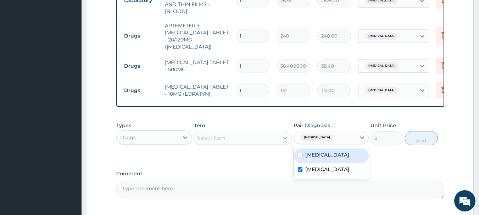
click at [286, 134] on icon at bounding box center [285, 137] width 7 height 7
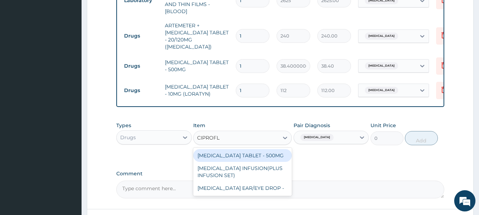
type input "CIPROFLO"
click at [231, 149] on div "CIPROFLOXACIN TABLET - 500MG" at bounding box center [242, 155] width 99 height 13
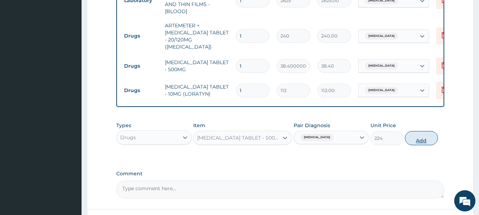
click at [420, 131] on button "Add" at bounding box center [421, 138] width 33 height 14
type input "0"
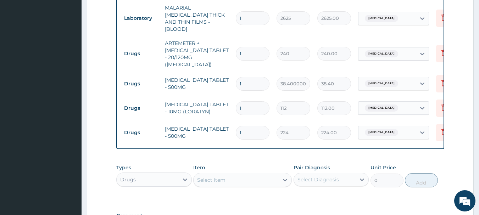
scroll to position [300, 0]
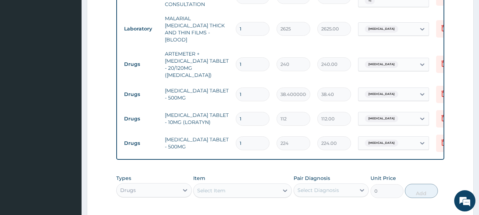
click at [245, 57] on input "1" at bounding box center [253, 64] width 34 height 14
type input "0.00"
type input "6"
type input "1440.00"
type input "6"
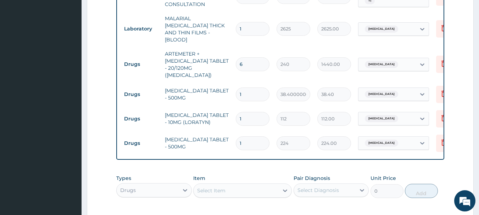
click at [246, 88] on input "1" at bounding box center [253, 95] width 34 height 14
type input "15"
type input "576.00"
type input "15"
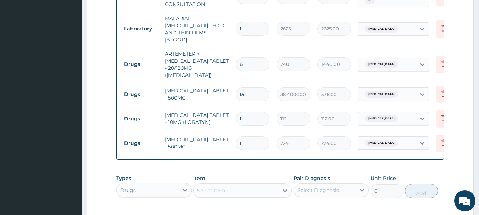
click at [244, 112] on input "1" at bounding box center [253, 119] width 34 height 14
type input "10"
type input "1120.00"
type input "10"
click at [245, 137] on input "1" at bounding box center [253, 144] width 34 height 14
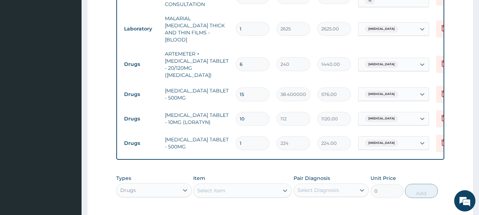
type input "14"
type input "3136.00"
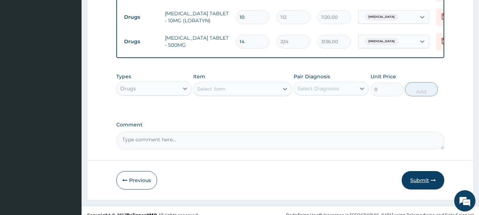
type input "14"
click at [420, 171] on button "Submit" at bounding box center [423, 180] width 43 height 18
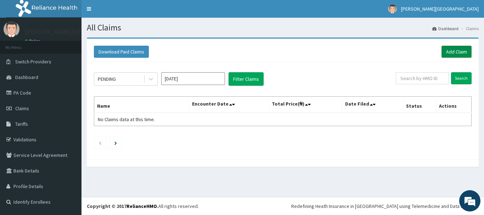
click at [456, 47] on link "Add Claim" at bounding box center [457, 52] width 30 height 12
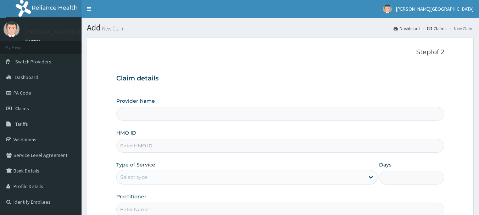
type input "[PERSON_NAME] Specialist Hospital"
click at [136, 146] on input "HMO ID" at bounding box center [280, 146] width 328 height 14
type input "H"
type input "HII/10213/A"
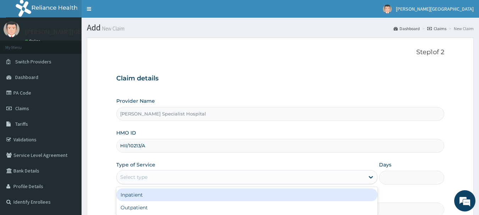
click at [138, 176] on div "Select type" at bounding box center [133, 177] width 27 height 7
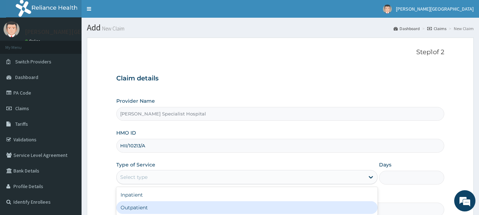
click at [134, 206] on div "Outpatient" at bounding box center [246, 207] width 261 height 13
type input "1"
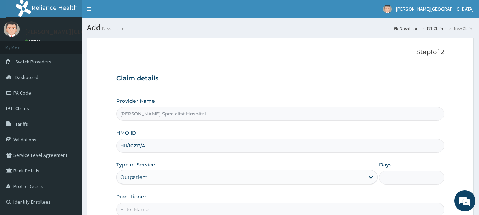
click at [136, 209] on input "Practitioner" at bounding box center [280, 210] width 328 height 14
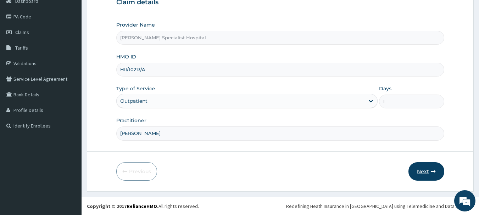
type input "[PERSON_NAME]"
click at [424, 172] on button "Next" at bounding box center [426, 171] width 36 height 18
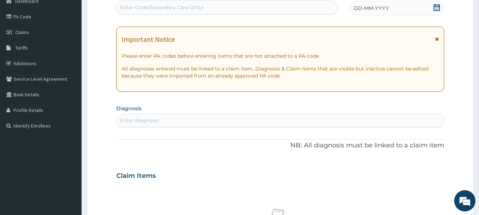
click at [434, 7] on icon at bounding box center [437, 7] width 6 height 7
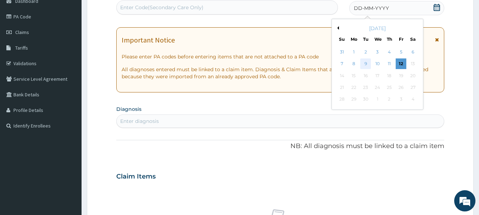
click at [365, 65] on div "9" at bounding box center [366, 64] width 11 height 11
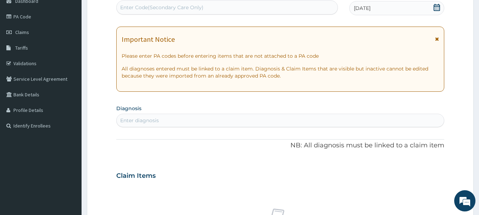
click at [165, 119] on div "Enter diagnosis" at bounding box center [281, 120] width 328 height 11
type input "MALAR"
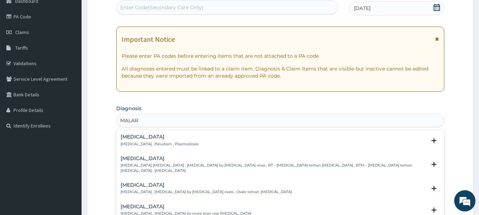
click at [138, 142] on p "[MEDICAL_DATA] , Paludism , Plasmodiosis" at bounding box center [160, 144] width 78 height 5
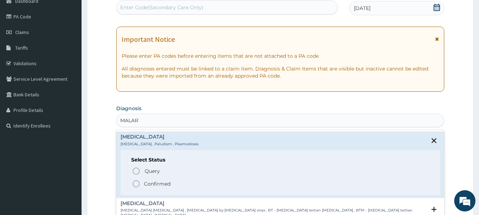
click at [135, 182] on icon "status option filled" at bounding box center [136, 184] width 9 height 9
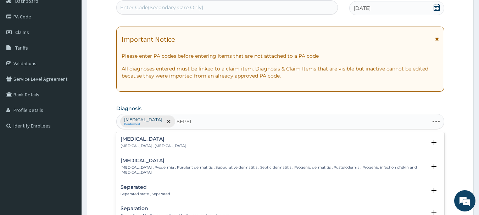
type input "SEPSIS"
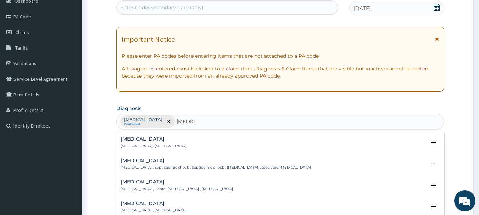
click at [134, 144] on p "Systemic infection , Sepsis" at bounding box center [153, 146] width 65 height 5
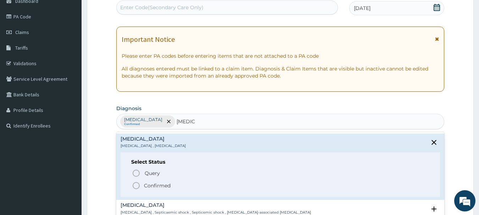
click at [135, 186] on icon "status option filled" at bounding box center [136, 186] width 9 height 9
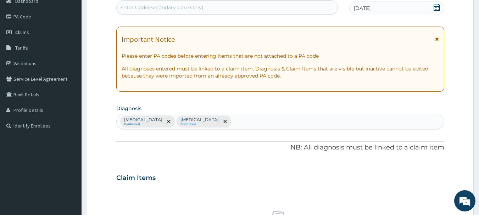
scroll to position [265, 0]
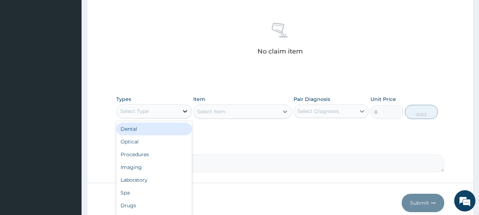
click at [184, 112] on icon at bounding box center [185, 111] width 4 height 2
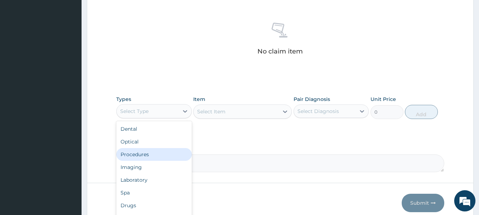
click at [155, 153] on div "Procedures" at bounding box center [154, 154] width 76 height 13
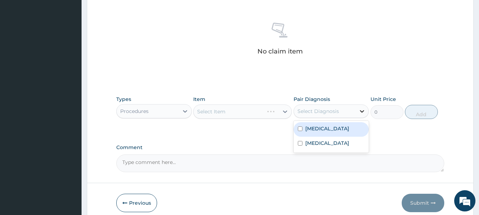
click at [361, 111] on icon at bounding box center [362, 111] width 4 height 2
click at [335, 129] on div "Malaria" at bounding box center [332, 129] width 76 height 15
checkbox input "true"
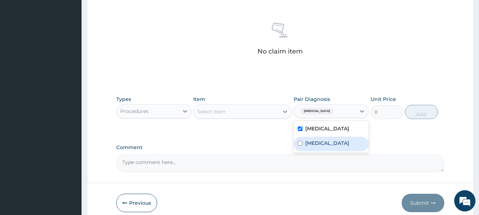
click at [310, 142] on label "Sepsis" at bounding box center [327, 143] width 44 height 7
checkbox input "true"
click at [269, 112] on div "Select Item" at bounding box center [236, 111] width 85 height 11
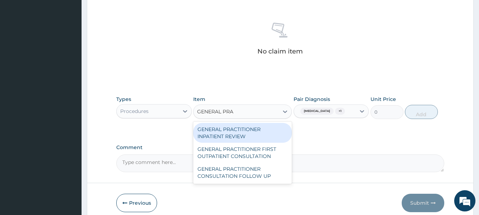
type input "GENERAL PRAC"
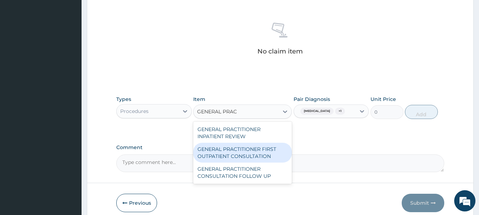
click at [246, 153] on div "GENERAL PRACTITIONER FIRST OUTPATIENT CONSULTATION" at bounding box center [242, 153] width 99 height 20
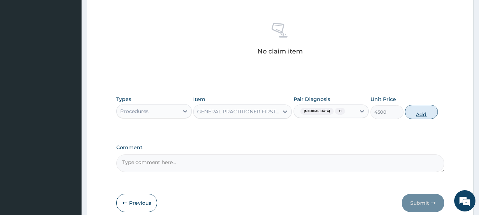
click at [421, 114] on button "Add" at bounding box center [421, 112] width 33 height 14
type input "0"
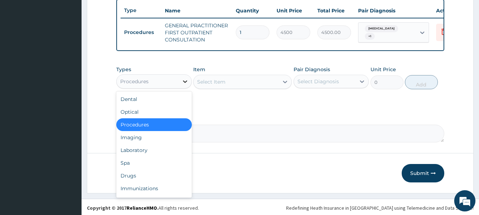
click at [185, 85] on icon at bounding box center [185, 81] width 7 height 7
click at [138, 156] on div "Laboratory" at bounding box center [154, 150] width 76 height 13
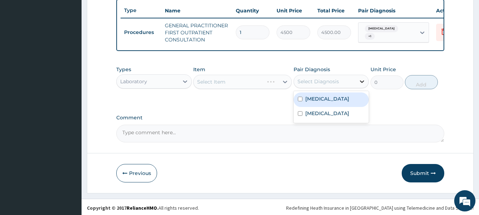
click at [364, 85] on icon at bounding box center [361, 81] width 7 height 7
click at [337, 103] on div "Malaria" at bounding box center [332, 100] width 76 height 15
checkbox input "true"
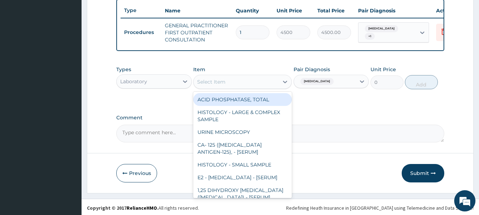
click at [249, 88] on div "Select Item" at bounding box center [236, 81] width 85 height 11
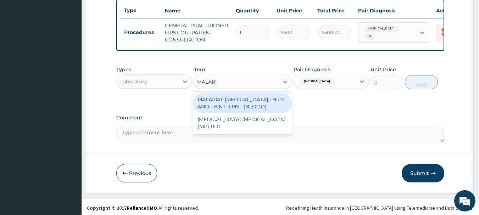
type input "MALARIA"
click at [238, 110] on div "MALARIAL PARASITE THICK AND THIN FILMS - [BLOOD]" at bounding box center [242, 103] width 99 height 20
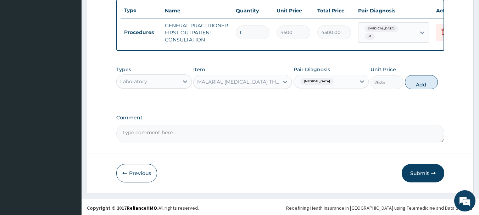
click at [424, 89] on button "Add" at bounding box center [421, 82] width 33 height 14
type input "0"
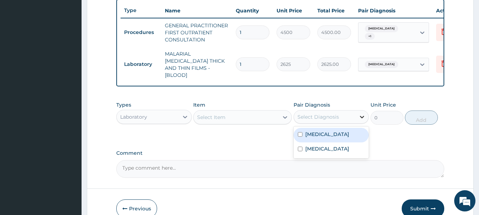
click at [360, 115] on icon at bounding box center [361, 116] width 7 height 7
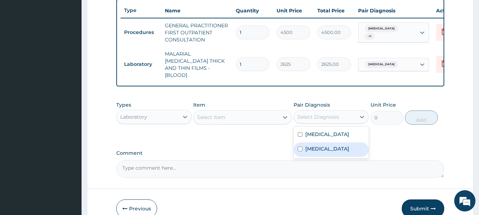
click at [325, 145] on div "Sepsis" at bounding box center [332, 150] width 76 height 15
checkbox input "true"
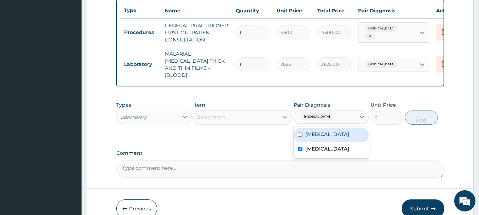
click at [283, 116] on icon at bounding box center [285, 117] width 4 height 2
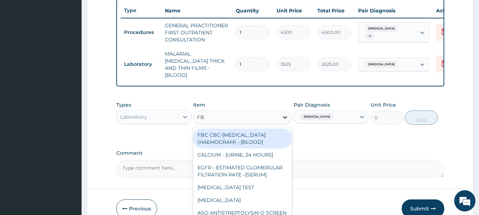
type input "FBC"
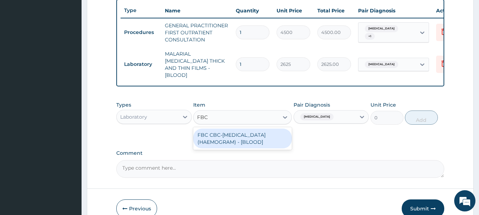
click at [235, 138] on div "FBC CBC-COMPLETE BLOOD COUNT (HAEMOGRAM) - [BLOOD]" at bounding box center [242, 139] width 99 height 20
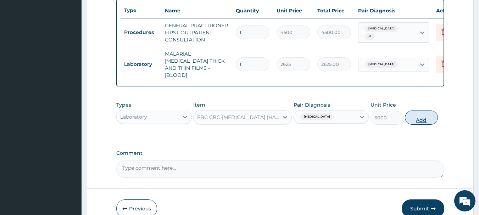
click at [422, 118] on button "Add" at bounding box center [421, 118] width 33 height 14
type input "0"
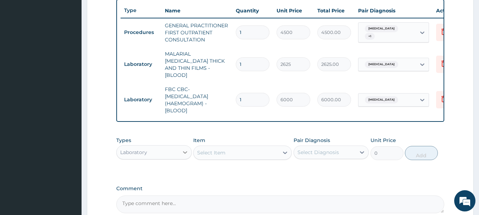
click at [185, 150] on icon at bounding box center [185, 152] width 7 height 7
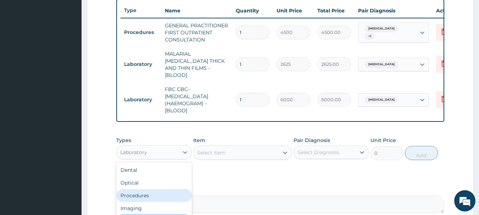
scroll to position [335, 0]
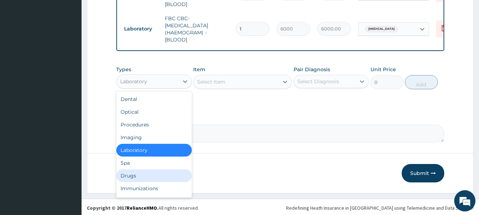
click at [125, 174] on div "Drugs" at bounding box center [154, 175] width 76 height 13
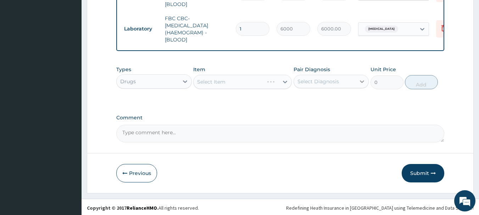
click at [362, 79] on icon at bounding box center [361, 81] width 7 height 7
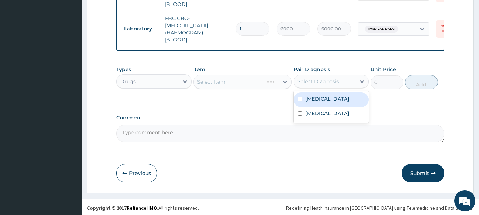
click at [336, 102] on div "Malaria" at bounding box center [332, 100] width 76 height 15
checkbox input "true"
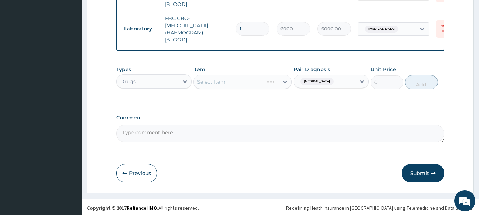
click at [241, 82] on div "Select Item" at bounding box center [242, 82] width 99 height 14
click at [284, 82] on icon at bounding box center [285, 81] width 7 height 7
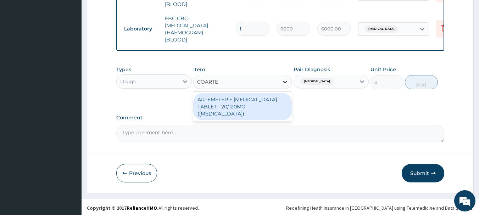
type input "COARTEM"
click at [252, 104] on div "ARTEMETER + LUMEFANTRINE TABLET - 20/120MG (COARTEM)" at bounding box center [242, 106] width 99 height 27
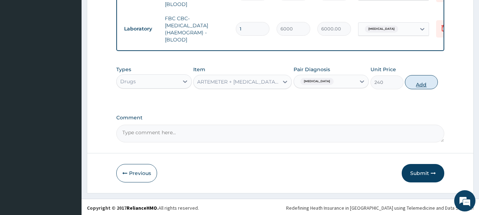
click at [427, 81] on button "Add" at bounding box center [421, 82] width 33 height 14
type input "0"
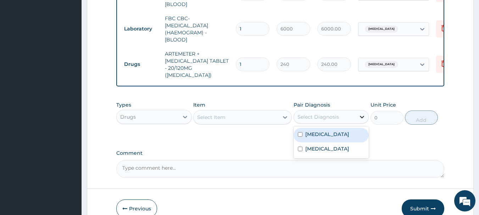
click at [360, 113] on icon at bounding box center [361, 116] width 7 height 7
click at [337, 128] on div "Malaria" at bounding box center [332, 135] width 76 height 15
checkbox input "true"
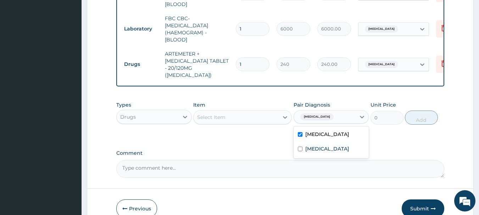
click at [268, 112] on div "Select Item" at bounding box center [236, 117] width 85 height 11
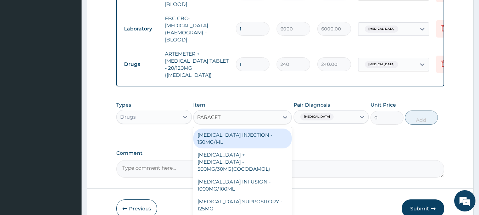
type input "PARACETA"
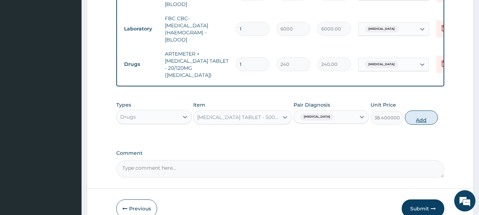
click at [422, 111] on button "Add" at bounding box center [421, 118] width 33 height 14
type input "0"
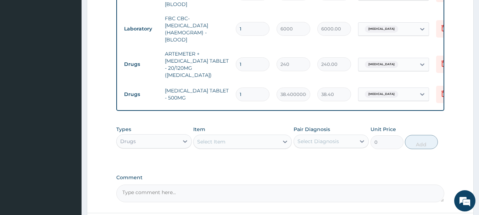
click at [250, 57] on input "1" at bounding box center [253, 64] width 34 height 14
type input "0.00"
type input "6"
type input "1440.00"
type input "6"
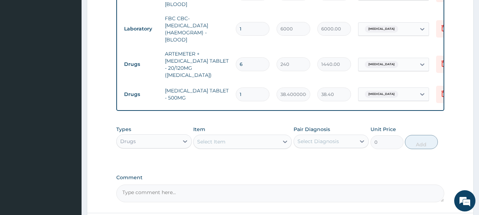
click at [245, 88] on input "1" at bounding box center [253, 95] width 34 height 14
type input "18"
type input "691.20"
type input "18"
click at [247, 57] on input "6" at bounding box center [253, 64] width 34 height 14
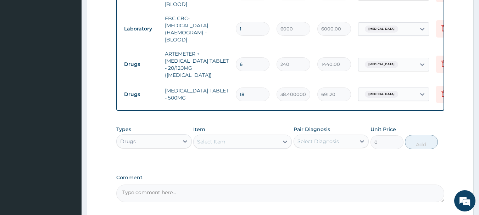
type input "0.00"
type input "2"
type input "480.00"
type input "24"
type input "5760.00"
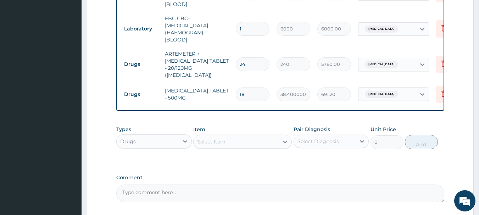
type input "24"
click at [248, 88] on input "18" at bounding box center [253, 95] width 34 height 14
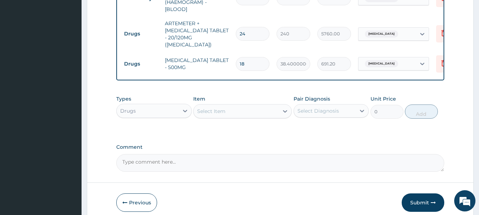
scroll to position [388, 0]
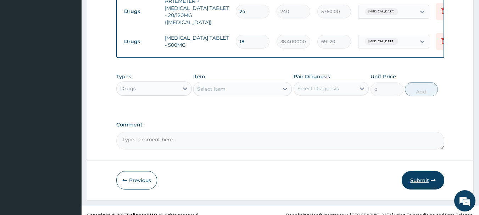
click at [422, 171] on button "Submit" at bounding box center [423, 180] width 43 height 18
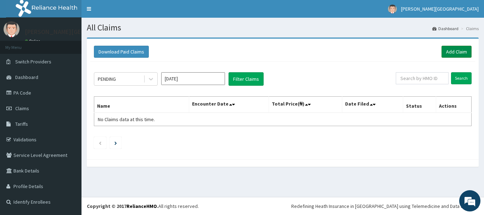
click at [453, 54] on link "Add Claim" at bounding box center [457, 52] width 30 height 12
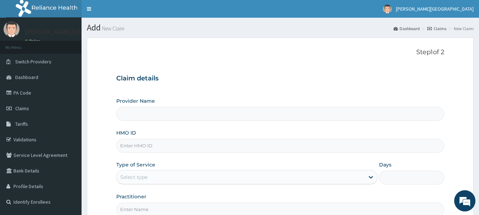
type input "[PERSON_NAME] Specialist Hospital"
click at [134, 147] on input "HMO ID" at bounding box center [280, 146] width 328 height 14
type input "VCP/10033/B"
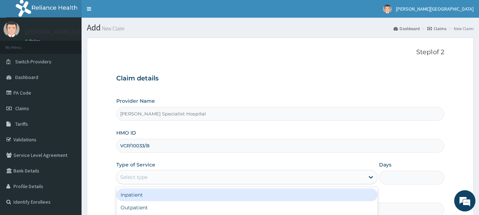
click at [133, 174] on div "Select type" at bounding box center [133, 177] width 27 height 7
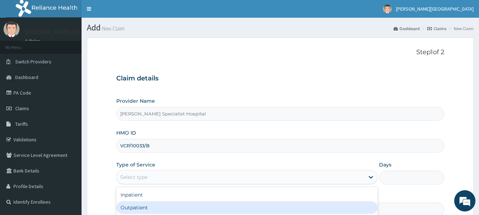
click at [133, 207] on div "Outpatient" at bounding box center [246, 207] width 261 height 13
type input "1"
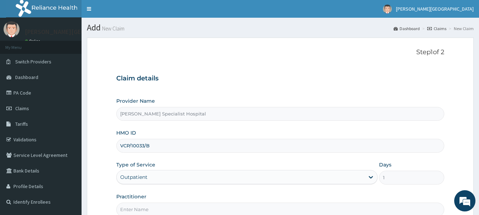
click at [137, 209] on input "Practitioner" at bounding box center [280, 210] width 328 height 14
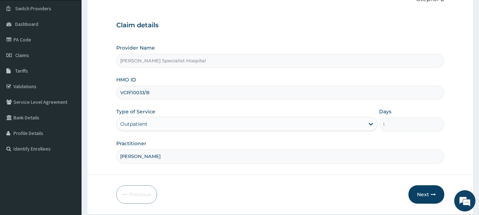
scroll to position [76, 0]
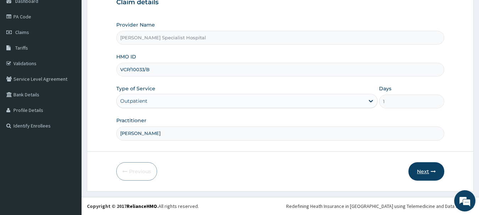
type input "[PERSON_NAME]"
click at [425, 171] on button "Next" at bounding box center [426, 171] width 36 height 18
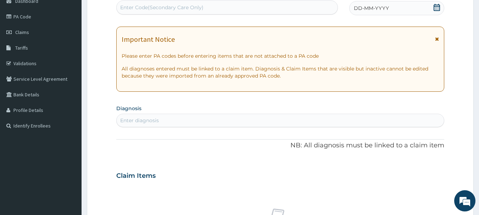
click at [169, 5] on div "Enter Code(Secondary Care Only)" at bounding box center [161, 7] width 83 height 7
type input "PA/D69E2D"
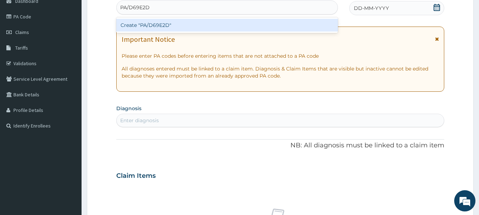
click at [167, 27] on div "Create "PA/D69E2D"" at bounding box center [227, 25] width 222 height 13
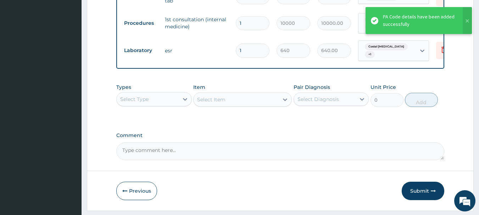
scroll to position [368, 0]
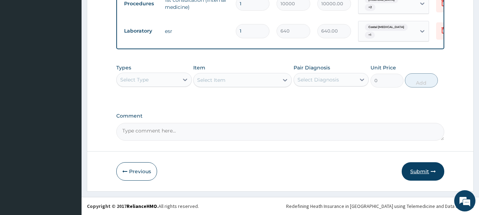
click at [419, 168] on button "Submit" at bounding box center [423, 171] width 43 height 18
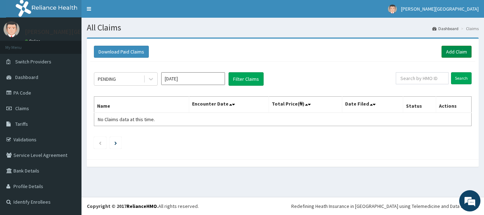
click at [454, 55] on link "Add Claim" at bounding box center [457, 52] width 30 height 12
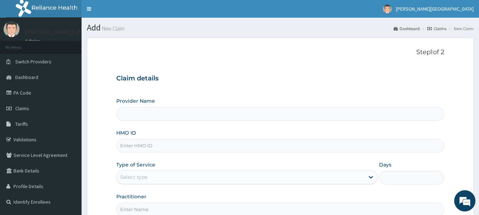
type input "[PERSON_NAME] Specialist Hospital"
click at [136, 149] on input "HMO ID" at bounding box center [280, 146] width 328 height 14
type input "PAF/10033/C"
click at [137, 178] on div "Select type" at bounding box center [133, 177] width 27 height 7
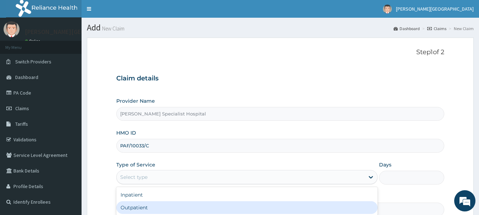
click at [135, 208] on div "Outpatient" at bounding box center [246, 207] width 261 height 13
type input "1"
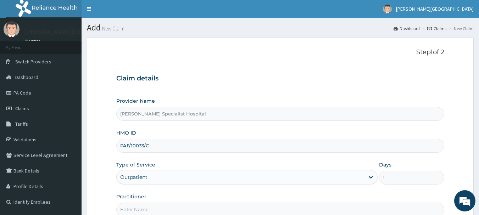
click at [136, 210] on input "Practitioner" at bounding box center [280, 210] width 328 height 14
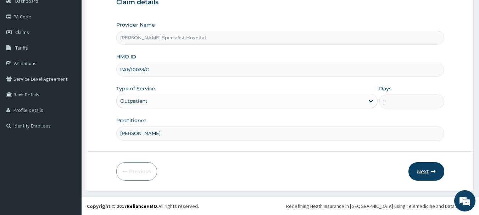
type input "[PERSON_NAME]"
click at [424, 171] on button "Next" at bounding box center [426, 171] width 36 height 18
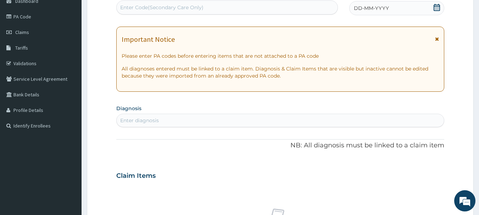
click at [159, 9] on div "Enter Code(Secondary Care Only)" at bounding box center [161, 7] width 83 height 7
type input "PA/D223F4"
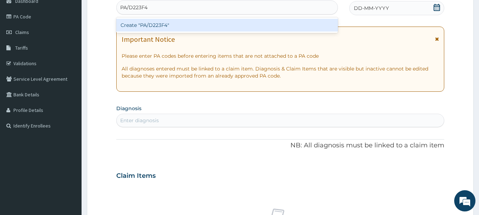
click at [159, 23] on div "Create "PA/D223F4"" at bounding box center [227, 25] width 222 height 13
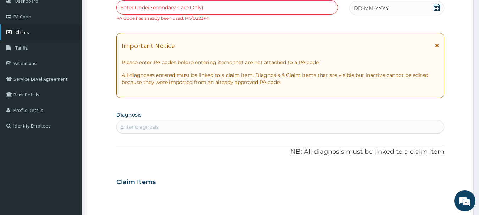
click at [38, 32] on link "Claims" at bounding box center [41, 32] width 82 height 16
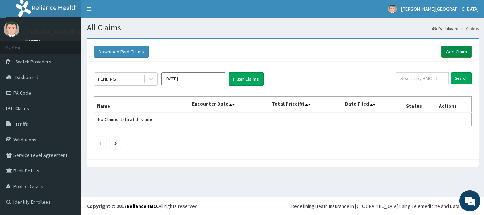
click at [453, 51] on link "Add Claim" at bounding box center [457, 52] width 30 height 12
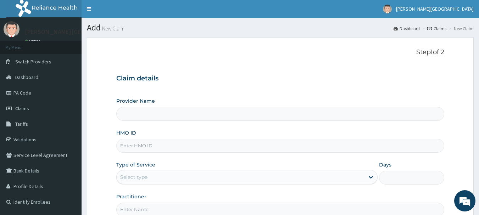
click at [140, 145] on input "HMO ID" at bounding box center [280, 146] width 328 height 14
type input "[PERSON_NAME] Specialist Hospital"
type input "SWG/10192/E"
click at [139, 175] on div "Select type" at bounding box center [133, 177] width 27 height 7
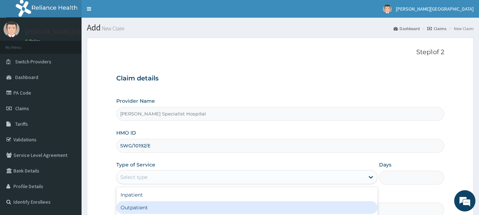
click at [132, 210] on div "Outpatient" at bounding box center [246, 207] width 261 height 13
type input "1"
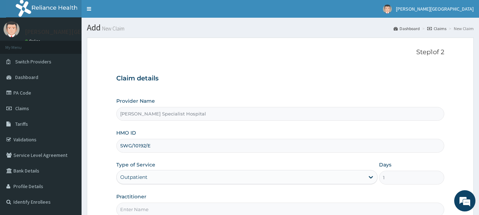
click at [133, 210] on input "Practitioner" at bounding box center [280, 210] width 328 height 14
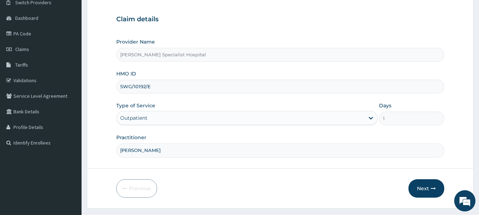
scroll to position [71, 0]
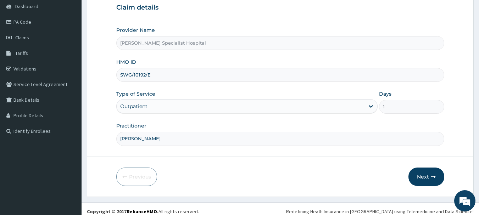
type input "[PERSON_NAME]"
click at [422, 178] on button "Next" at bounding box center [426, 177] width 36 height 18
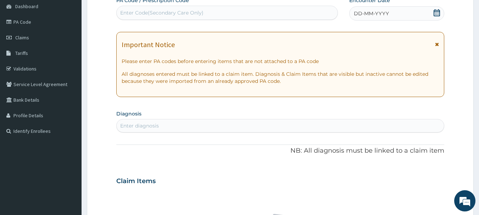
click at [157, 12] on div "Enter Code(Secondary Care Only)" at bounding box center [161, 12] width 83 height 7
type input "PA/515439"
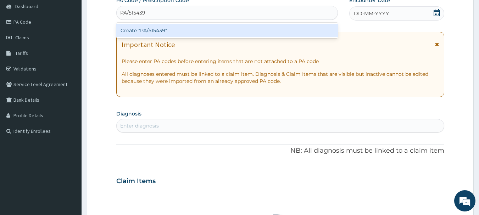
click at [156, 30] on div "Create "PA/515439"" at bounding box center [227, 30] width 222 height 13
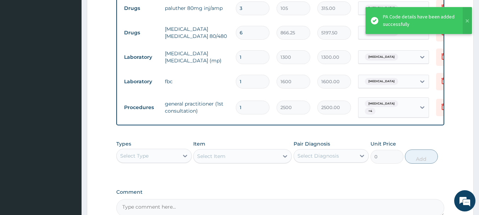
scroll to position [491, 0]
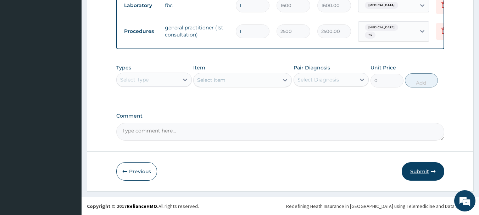
click at [415, 173] on button "Submit" at bounding box center [423, 171] width 43 height 18
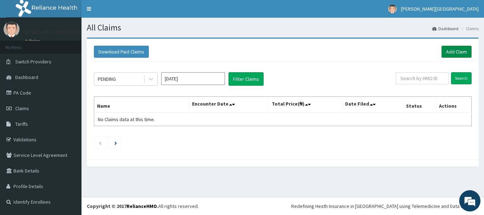
click at [453, 53] on link "Add Claim" at bounding box center [457, 52] width 30 height 12
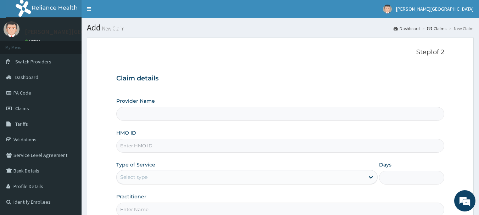
type input "[PERSON_NAME] Specialist Hospital"
click at [137, 146] on input "HMO ID" at bounding box center [280, 146] width 328 height 14
type input "SWG/10192/B"
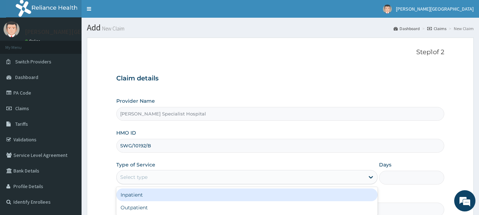
click at [138, 174] on div "Select type" at bounding box center [133, 177] width 27 height 7
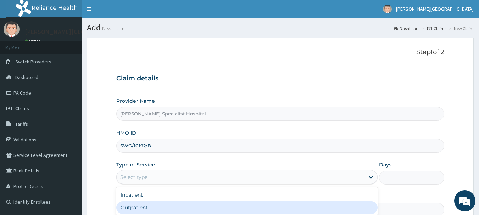
click at [133, 207] on div "Outpatient" at bounding box center [246, 207] width 261 height 13
type input "1"
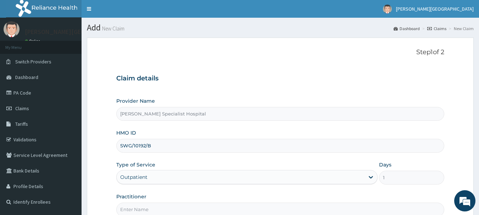
click at [135, 210] on input "Practitioner" at bounding box center [280, 210] width 328 height 14
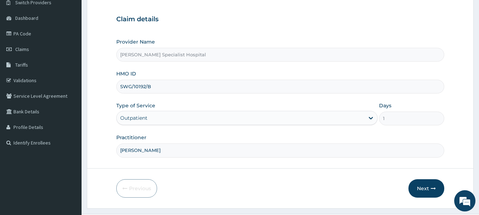
scroll to position [76, 0]
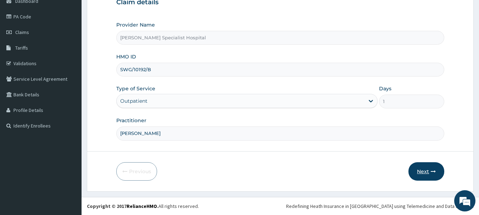
type input "[PERSON_NAME]"
click at [425, 171] on button "Next" at bounding box center [426, 171] width 36 height 18
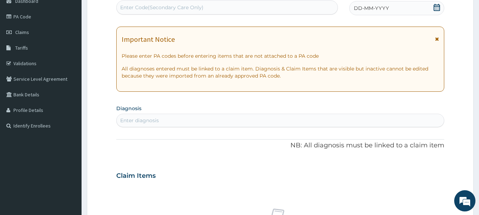
click at [181, 5] on div "Enter Code(Secondary Care Only)" at bounding box center [161, 7] width 83 height 7
type input "PA/21A5C4"
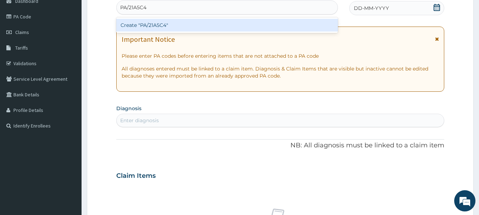
click at [160, 23] on div "Create "PA/21A5C4"" at bounding box center [227, 25] width 222 height 13
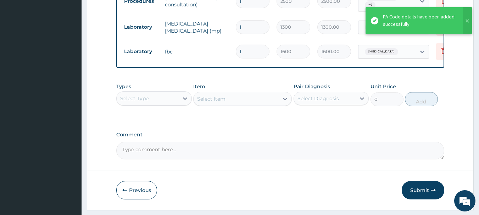
scroll to position [491, 0]
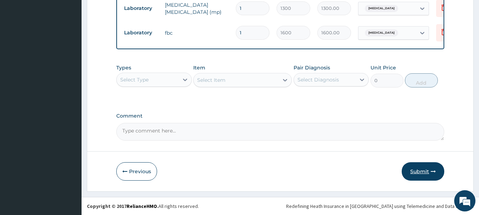
click at [420, 171] on button "Submit" at bounding box center [423, 171] width 43 height 18
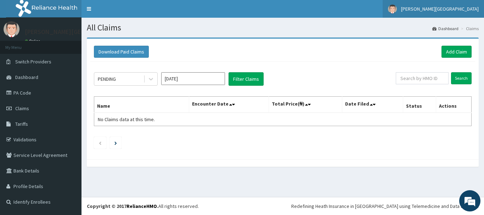
drag, startPoint x: 484, startPoint y: 72, endPoint x: 457, endPoint y: 9, distance: 68.6
click at [484, 70] on div "Download Paid Claims Add Claim × Note you can only download claims within a max…" at bounding box center [283, 106] width 403 height 137
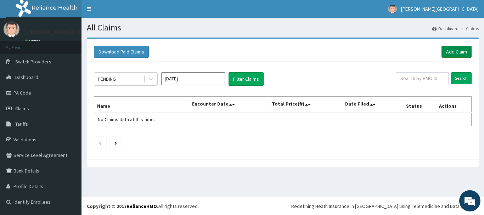
click at [454, 53] on link "Add Claim" at bounding box center [457, 52] width 30 height 12
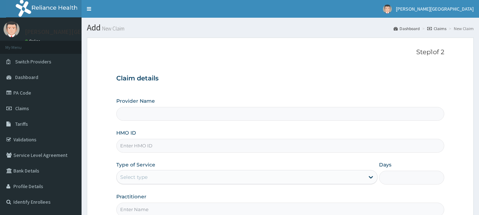
type input "[PERSON_NAME] Specialist Hospital"
click at [133, 145] on input "HMO ID" at bounding box center [280, 146] width 328 height 14
type input "DDD/10099/C"
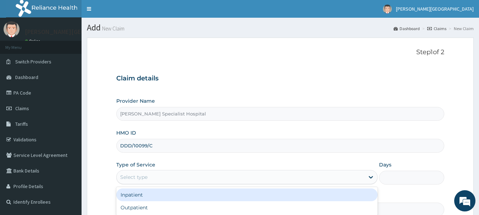
click at [130, 174] on div "Select type" at bounding box center [133, 177] width 27 height 7
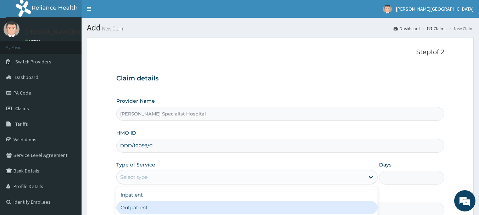
click at [127, 207] on div "Outpatient" at bounding box center [246, 207] width 261 height 13
type input "1"
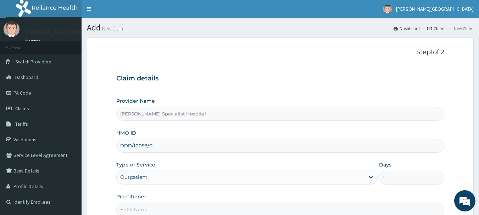
click at [130, 210] on input "Practitioner" at bounding box center [280, 210] width 328 height 14
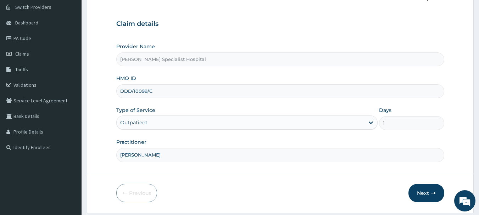
scroll to position [76, 0]
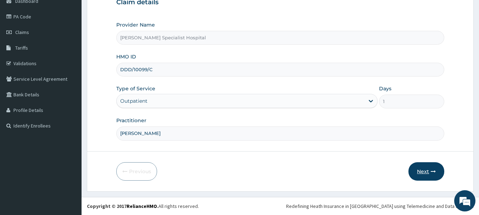
type input "DR BLESSING"
click at [425, 171] on button "Next" at bounding box center [426, 171] width 36 height 18
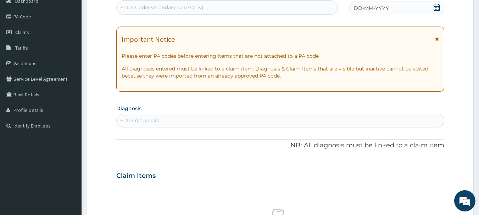
click at [154, 1] on div "Enter Code(Secondary Care Only)" at bounding box center [227, 7] width 222 height 14
type input "PA/FD38D8"
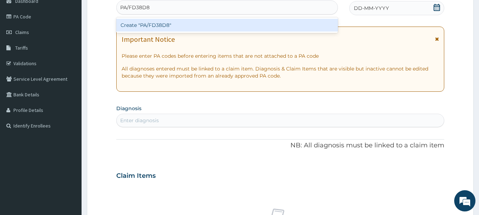
click at [150, 22] on div "Create "PA/FD38D8"" at bounding box center [227, 25] width 222 height 13
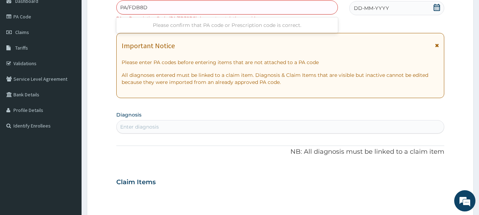
type input "PA/FDB8D8"
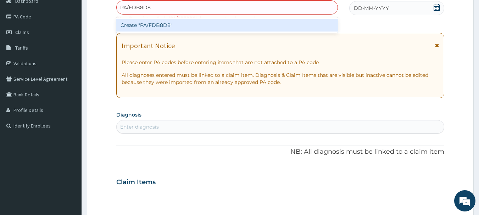
click at [158, 23] on div "Create "PA/FDB8D8"" at bounding box center [227, 25] width 222 height 13
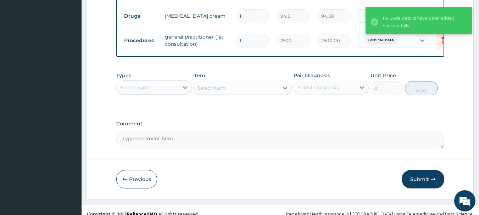
scroll to position [317, 0]
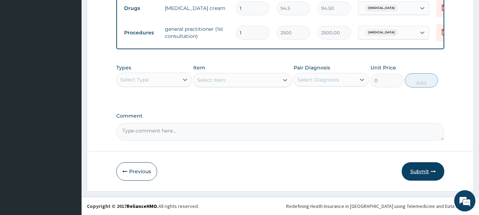
click at [423, 170] on button "Submit" at bounding box center [423, 171] width 43 height 18
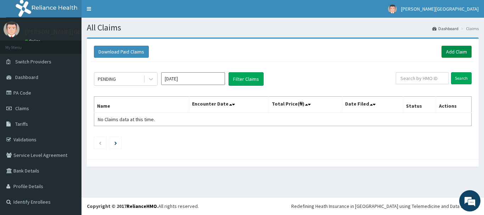
click at [452, 50] on link "Add Claim" at bounding box center [457, 52] width 30 height 12
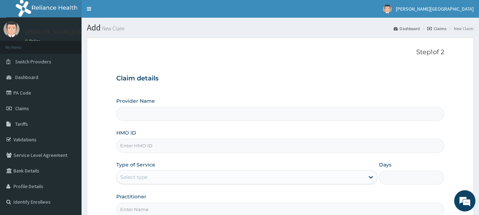
type input "[PERSON_NAME] Specialist Hospital"
click at [142, 143] on input "HMO ID" at bounding box center [280, 146] width 328 height 14
type input "PAF/10033/C"
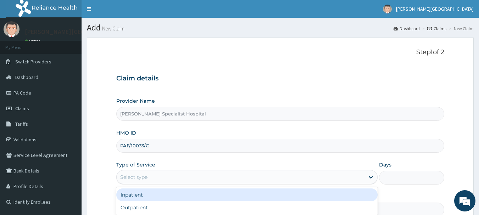
click at [136, 176] on div "Select type" at bounding box center [133, 177] width 27 height 7
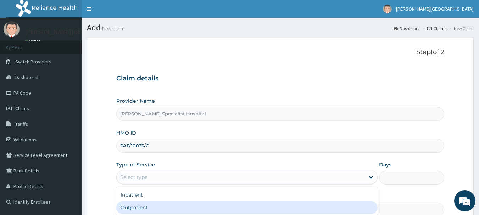
click at [130, 210] on div "Outpatient" at bounding box center [246, 207] width 261 height 13
type input "1"
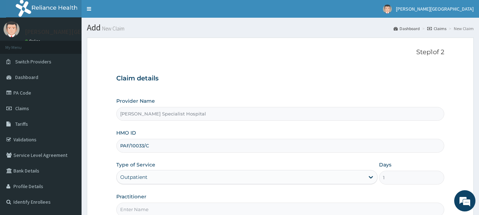
click at [132, 208] on input "Practitioner" at bounding box center [280, 210] width 328 height 14
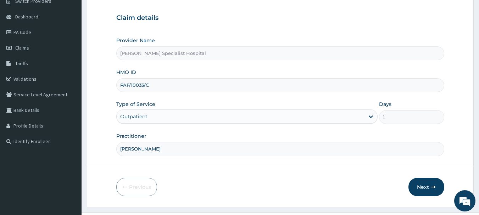
scroll to position [76, 0]
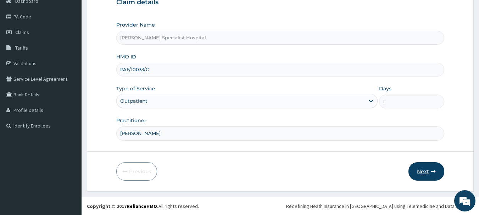
type input "[PERSON_NAME]"
click at [425, 172] on button "Next" at bounding box center [426, 171] width 36 height 18
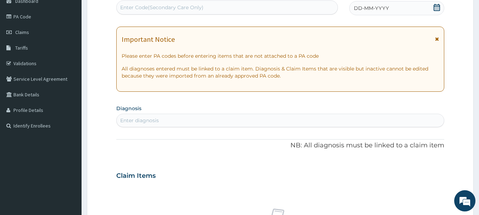
click at [146, 5] on div "Enter Code(Secondary Care Only)" at bounding box center [161, 7] width 83 height 7
type input "PA/F24AAE"
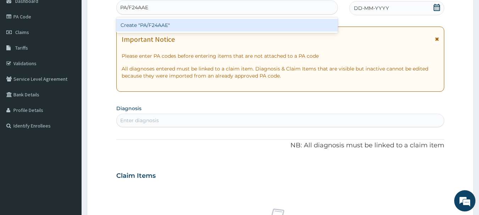
click at [148, 24] on div "Create "PA/F24AAE"" at bounding box center [227, 25] width 222 height 13
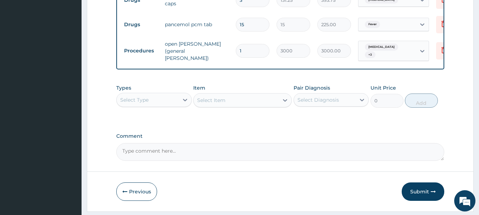
scroll to position [344, 0]
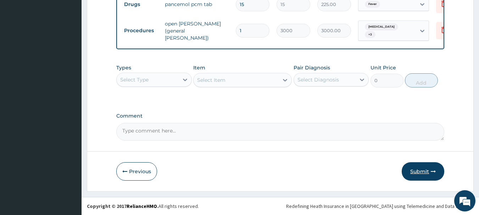
click at [418, 172] on button "Submit" at bounding box center [423, 171] width 43 height 18
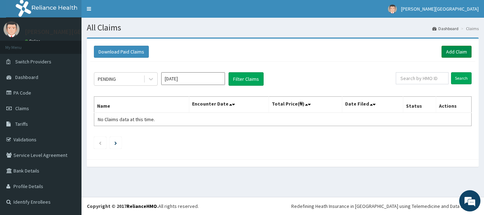
click at [455, 52] on link "Add Claim" at bounding box center [457, 52] width 30 height 12
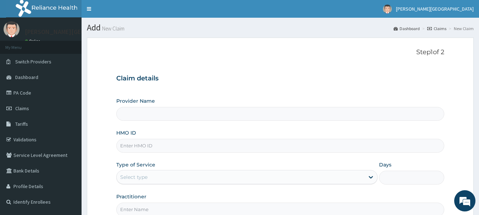
click at [136, 146] on input "HMO ID" at bounding box center [280, 146] width 328 height 14
type input "[PERSON_NAME] Specialist Hospital"
type input "LSC/10013/B"
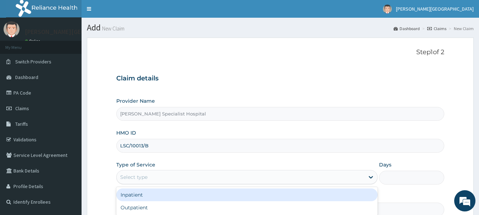
click at [135, 174] on div "Select type" at bounding box center [133, 177] width 27 height 7
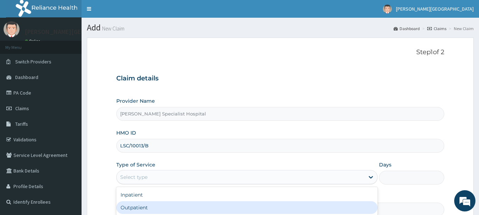
click at [128, 209] on div "Outpatient" at bounding box center [246, 207] width 261 height 13
type input "1"
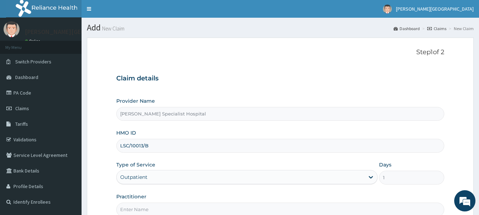
click at [133, 208] on input "Practitioner" at bounding box center [280, 210] width 328 height 14
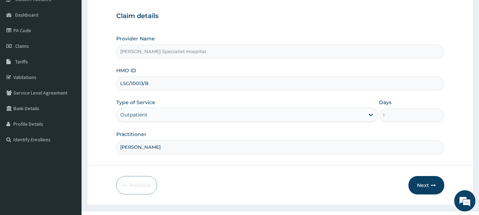
scroll to position [76, 0]
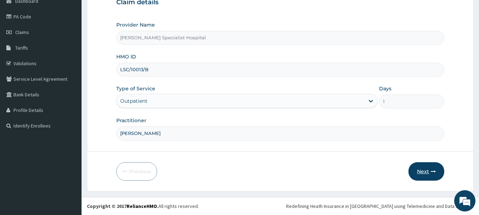
type input "[PERSON_NAME]"
click at [422, 169] on button "Next" at bounding box center [426, 171] width 36 height 18
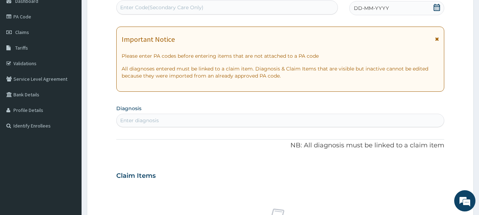
click at [153, 6] on div "Enter Code(Secondary Care Only)" at bounding box center [161, 7] width 83 height 7
type input "PA/C98E27"
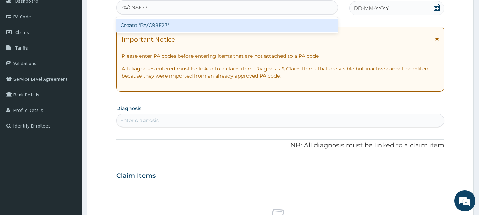
click at [152, 25] on div "Create "PA/C98E27"" at bounding box center [227, 25] width 222 height 13
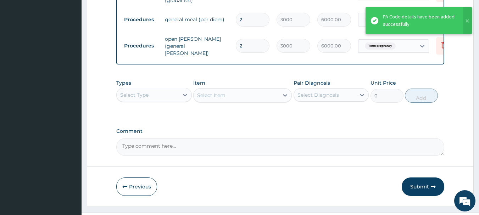
scroll to position [321, 0]
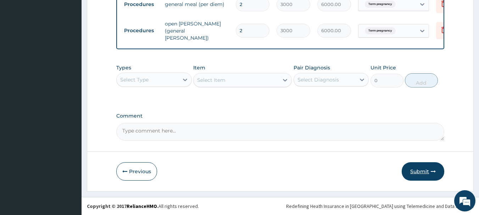
click at [429, 172] on button "Submit" at bounding box center [423, 171] width 43 height 18
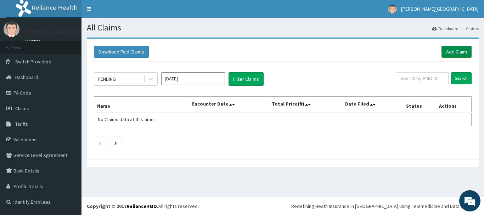
click at [457, 52] on link "Add Claim" at bounding box center [457, 52] width 30 height 12
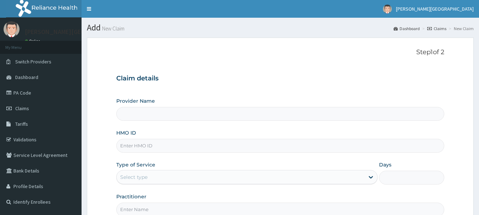
drag, startPoint x: 0, startPoint y: 0, endPoint x: 138, endPoint y: 147, distance: 201.7
click at [138, 147] on input "HMO ID" at bounding box center [280, 146] width 328 height 14
type input "[PERSON_NAME] Specialist Hospital"
type input "LSC/10013/C"
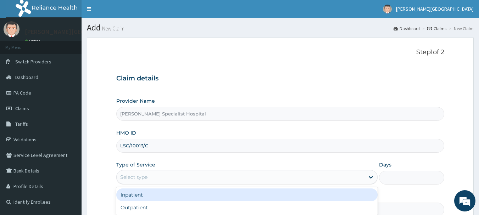
click at [138, 179] on div "Select type" at bounding box center [133, 177] width 27 height 7
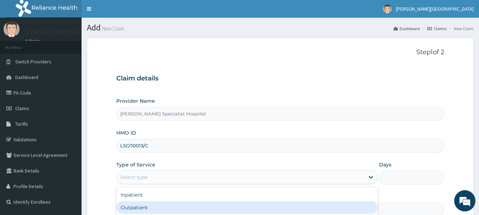
click at [134, 210] on div "Outpatient" at bounding box center [246, 207] width 261 height 13
type input "1"
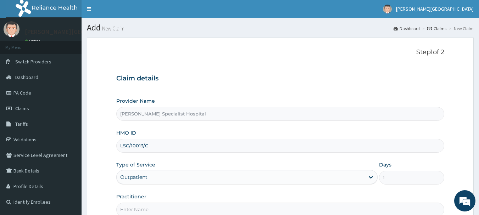
click at [134, 207] on input "Practitioner" at bounding box center [280, 210] width 328 height 14
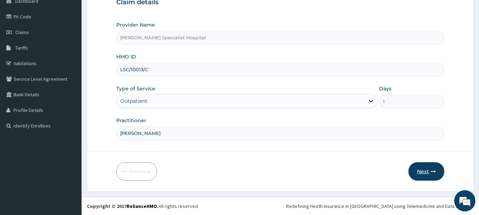
type input "[PERSON_NAME]"
click at [424, 172] on button "Next" at bounding box center [426, 171] width 36 height 18
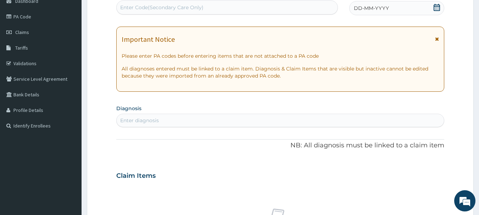
click at [158, 6] on div "Enter Code(Secondary Care Only)" at bounding box center [161, 7] width 83 height 7
type input "PA/F9271A"
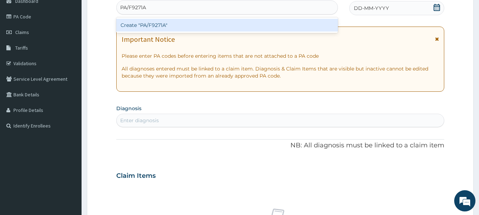
click at [153, 23] on div "Create "PA/F9271A"" at bounding box center [227, 25] width 222 height 13
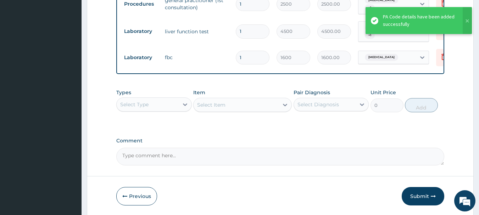
scroll to position [317, 0]
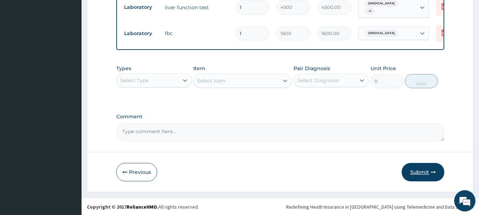
click at [420, 171] on button "Submit" at bounding box center [423, 172] width 43 height 18
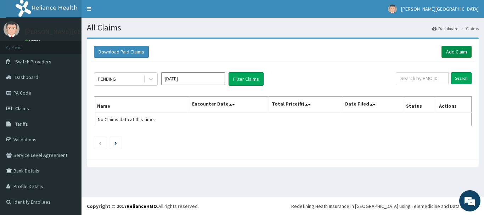
click at [454, 50] on link "Add Claim" at bounding box center [457, 52] width 30 height 12
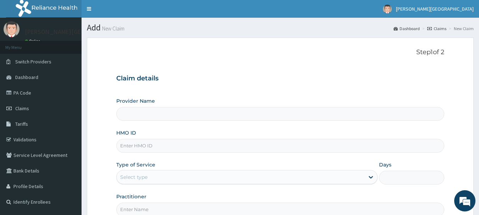
click at [132, 146] on input "HMO ID" at bounding box center [280, 146] width 328 height 14
type input "[PERSON_NAME] Specialist Hospital"
type input "LSC/10013/B"
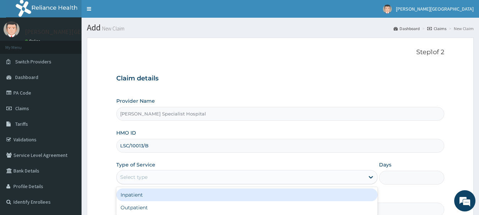
click at [133, 177] on div "Select type" at bounding box center [133, 177] width 27 height 7
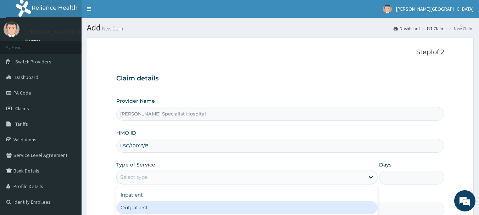
click at [131, 208] on div "Outpatient" at bounding box center [246, 207] width 261 height 13
type input "1"
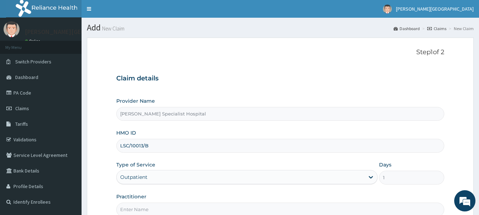
click at [132, 209] on input "Practitioner" at bounding box center [280, 210] width 328 height 14
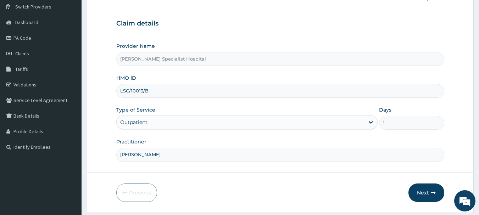
scroll to position [76, 0]
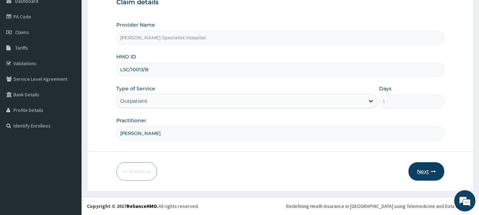
type input "[PERSON_NAME]"
click at [422, 171] on button "Next" at bounding box center [426, 171] width 36 height 18
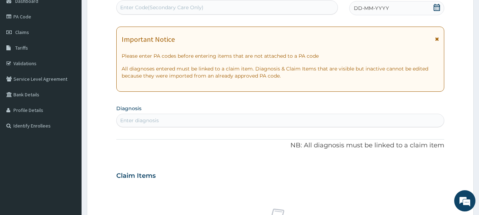
click at [160, 5] on div "Enter Code(Secondary Care Only)" at bounding box center [161, 7] width 83 height 7
type input "PA/FB3037"
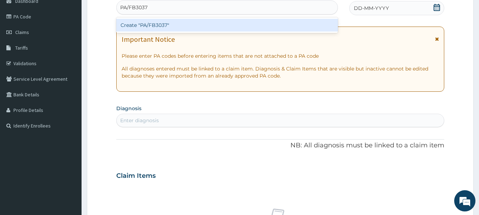
click at [151, 27] on div "Create "PA/FB3037"" at bounding box center [227, 25] width 222 height 13
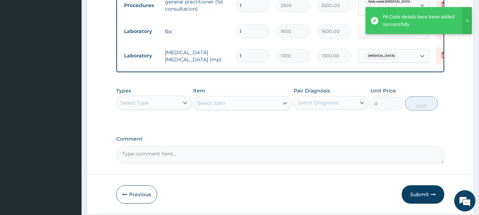
scroll to position [393, 0]
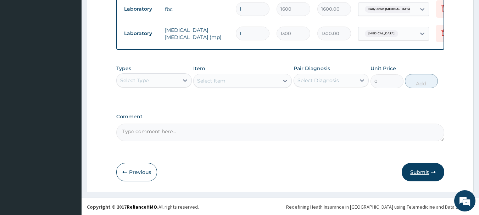
click at [423, 171] on button "Submit" at bounding box center [423, 172] width 43 height 18
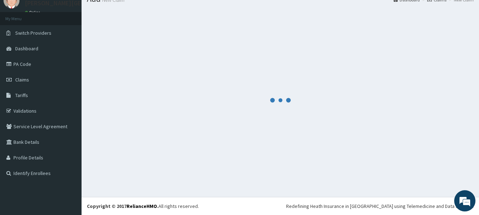
click at [423, 171] on div at bounding box center [280, 100] width 387 height 183
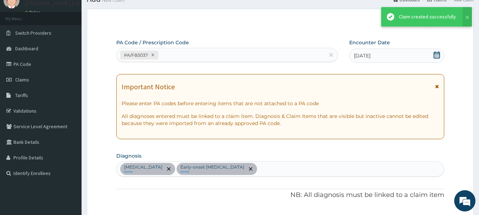
scroll to position [393, 0]
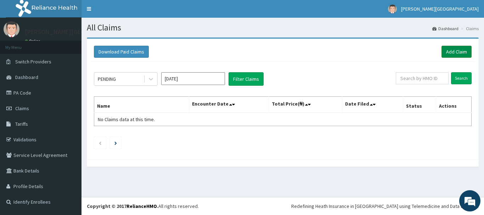
click at [456, 50] on link "Add Claim" at bounding box center [457, 52] width 30 height 12
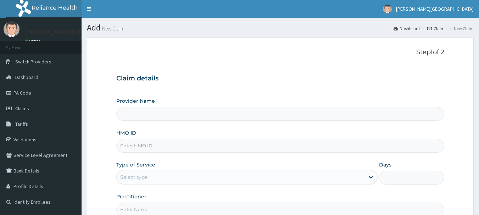
type input "[PERSON_NAME] Specialist Hospital"
click at [27, 91] on link "PA Code" at bounding box center [41, 93] width 82 height 16
